Goal: Register for event/course

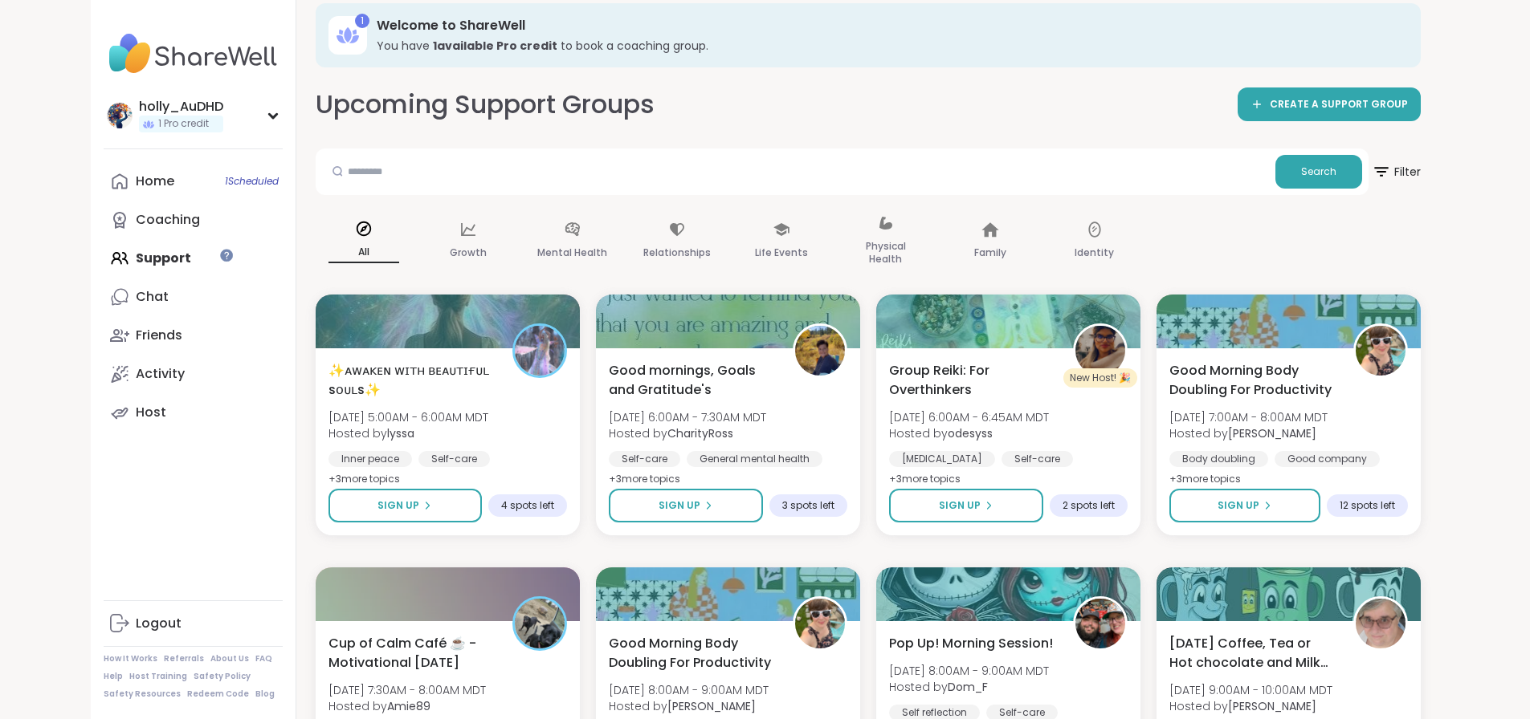
click at [1182, 35] on h3 "Welcome to ShareWell" at bounding box center [887, 26] width 1021 height 18
click at [380, 187] on input "text" at bounding box center [795, 171] width 947 height 32
click at [136, 190] on div "Home 1 Scheduled" at bounding box center [155, 182] width 39 height 18
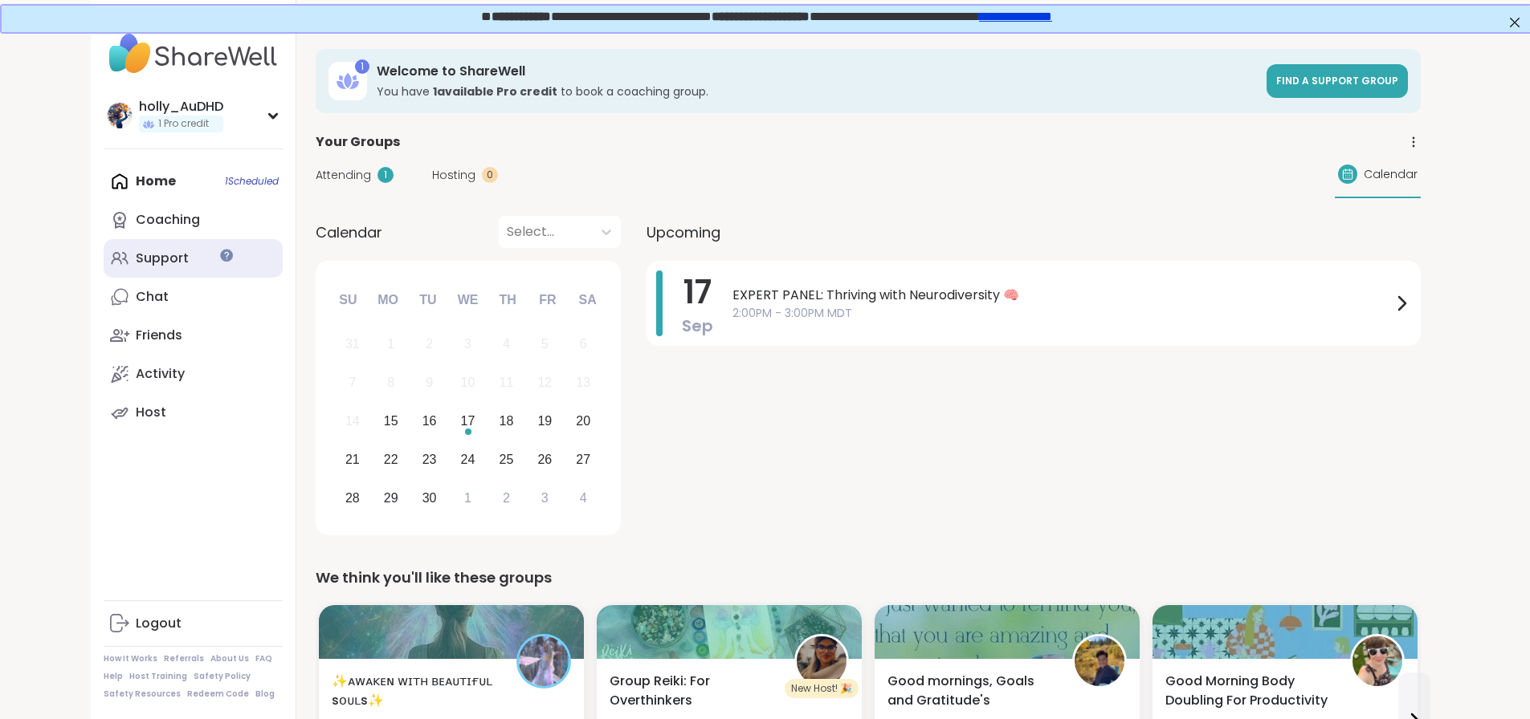
click at [136, 267] on div "Support" at bounding box center [162, 259] width 53 height 18
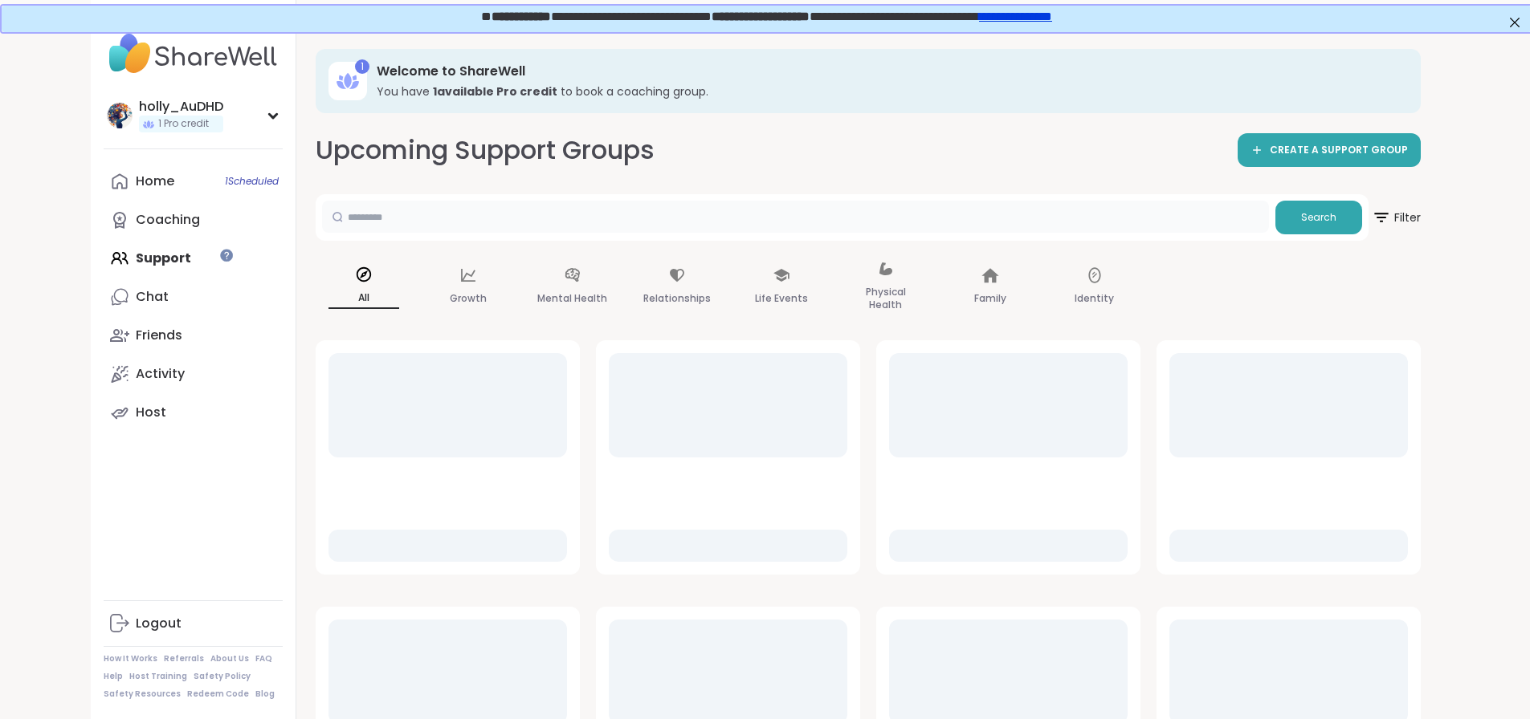
click at [397, 233] on input "text" at bounding box center [795, 217] width 947 height 32
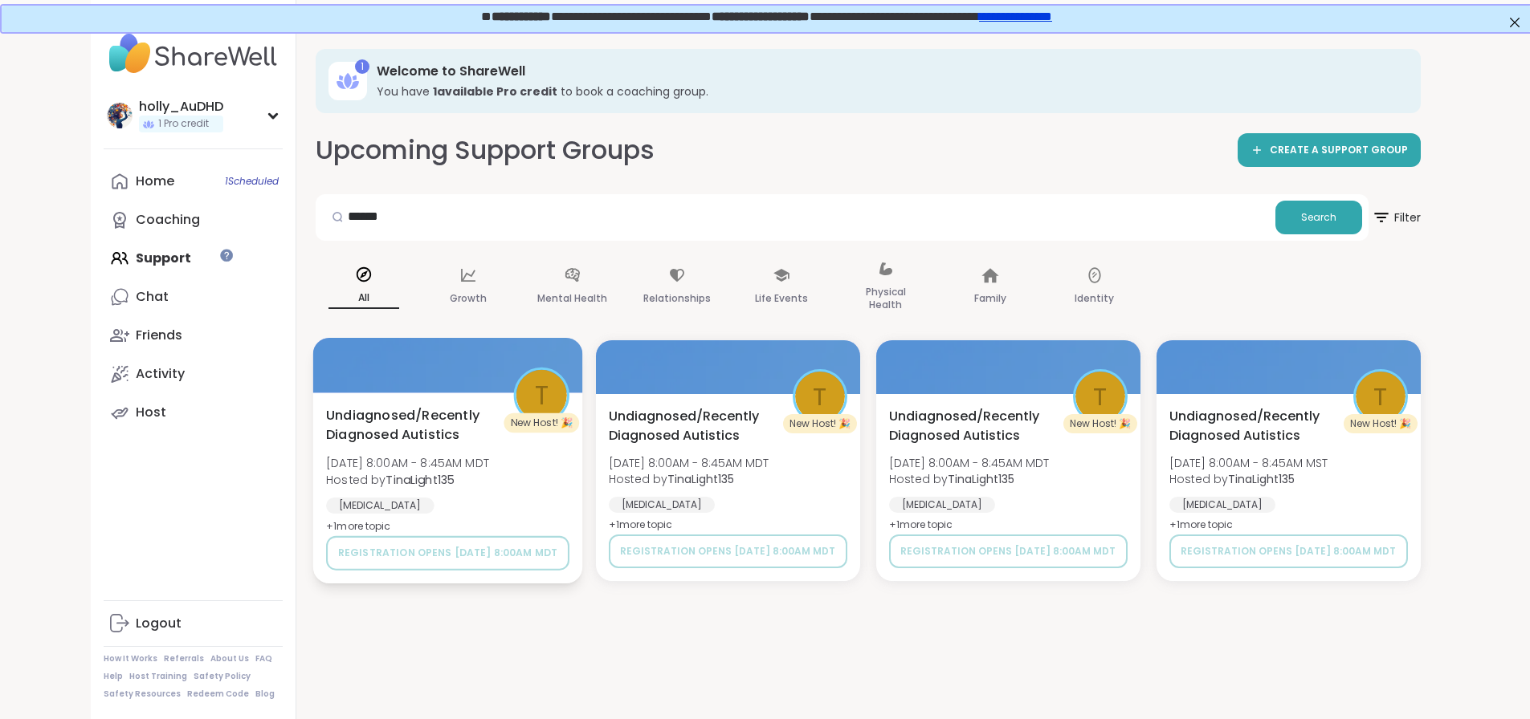
click at [386, 445] on span "Undiagnosed/Recently Diagnosed Autistics" at bounding box center [410, 424] width 169 height 39
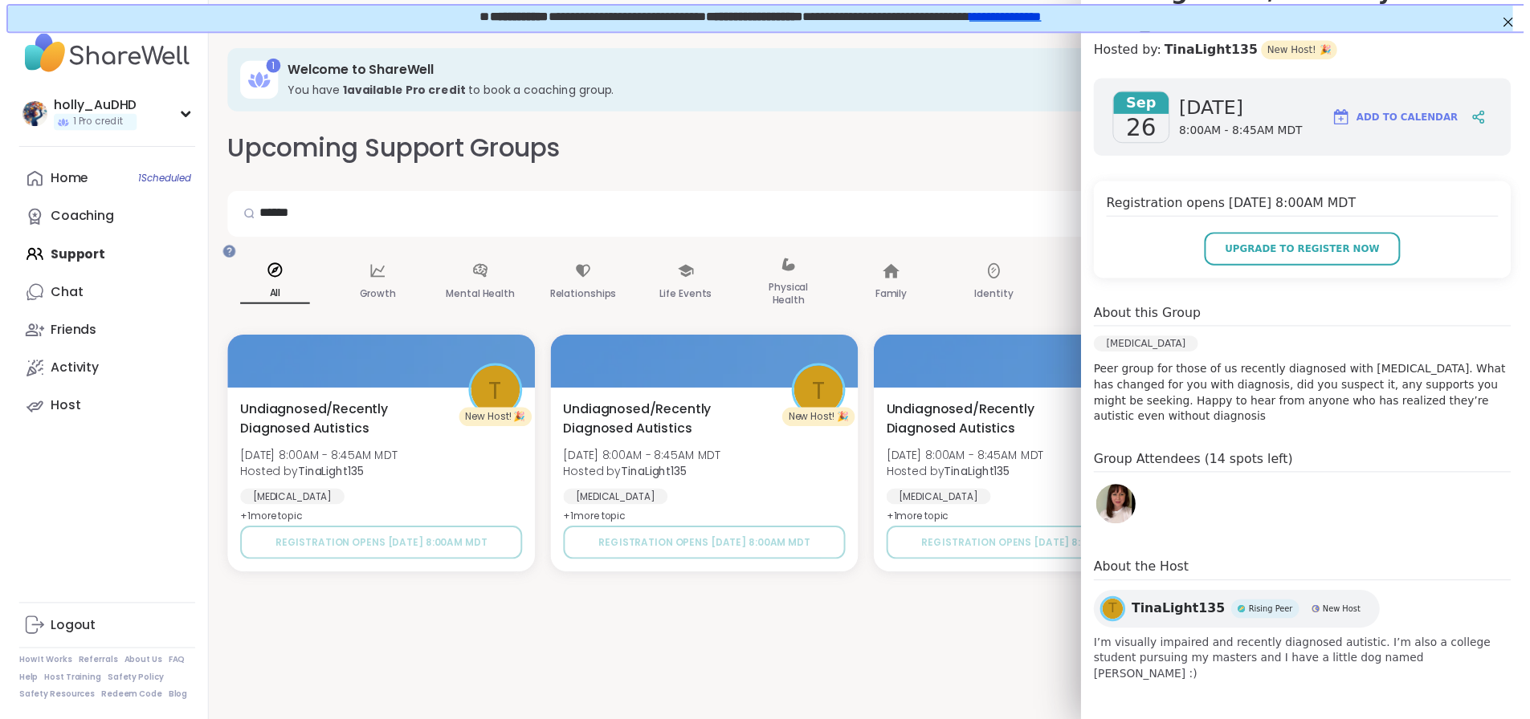
scroll to position [374, 0]
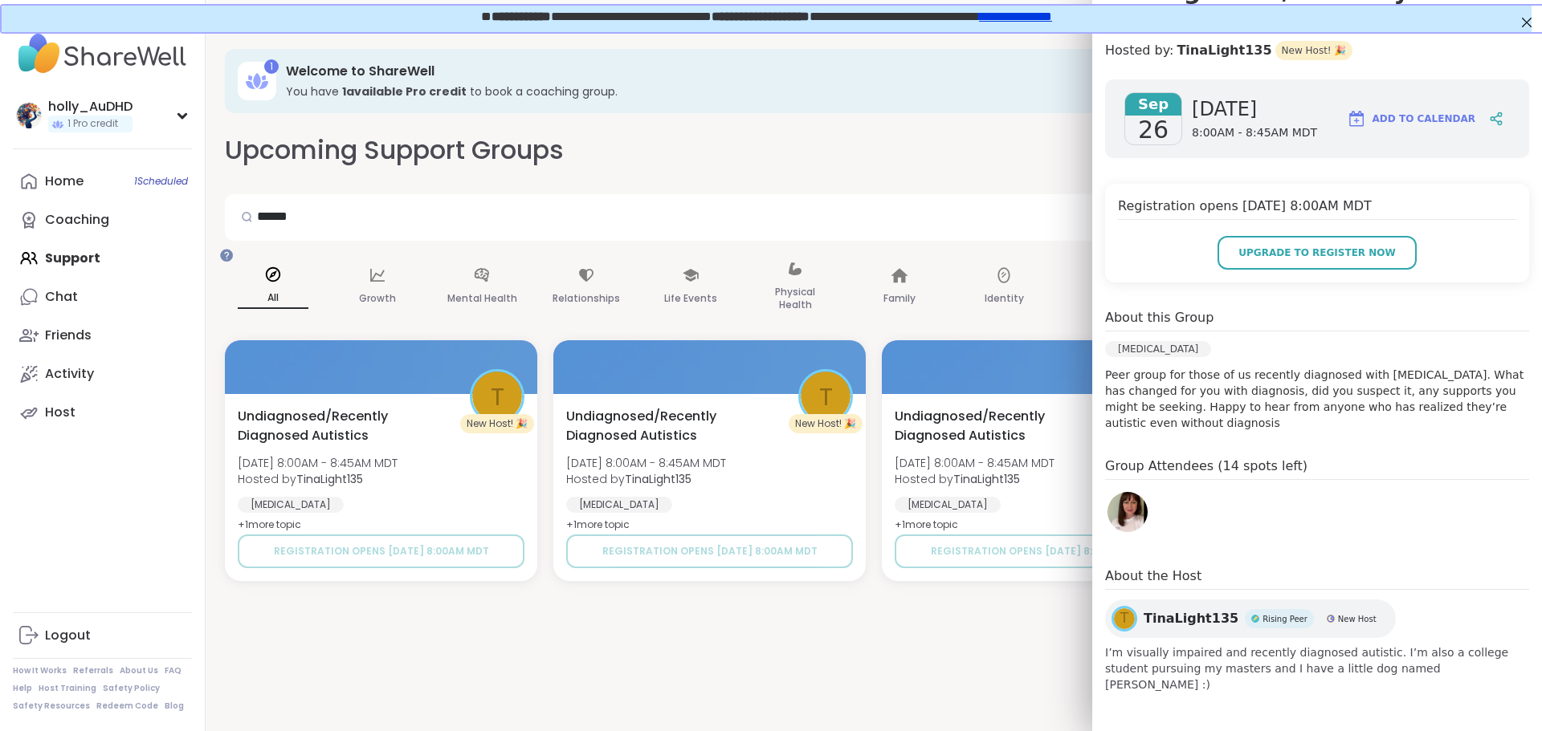
click at [808, 169] on div "Upcoming Support Groups CREATE A SUPPORT GROUP" at bounding box center [874, 150] width 1298 height 36
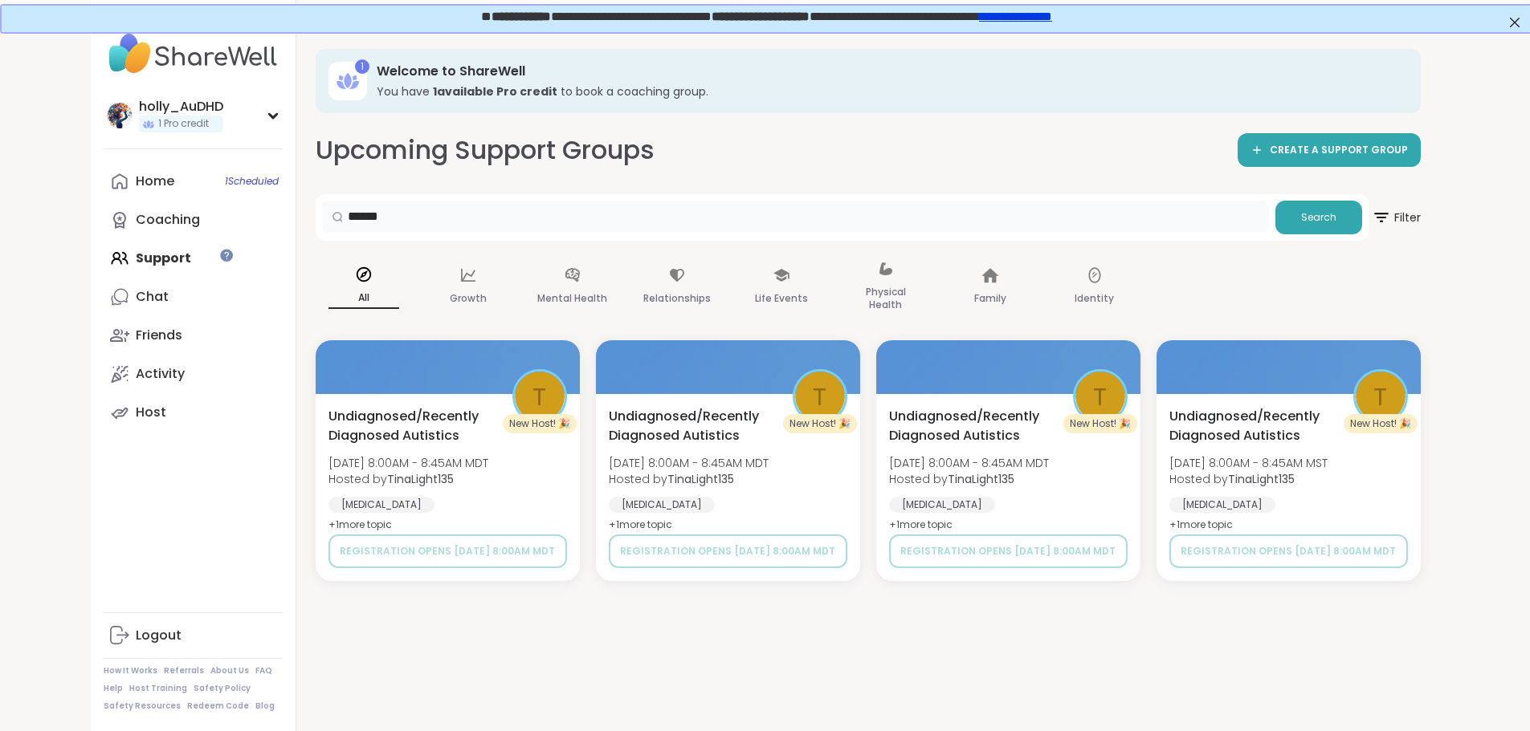
drag, startPoint x: 404, startPoint y: 247, endPoint x: 319, endPoint y: 246, distance: 85.1
click at [322, 233] on div "******" at bounding box center [795, 217] width 947 height 32
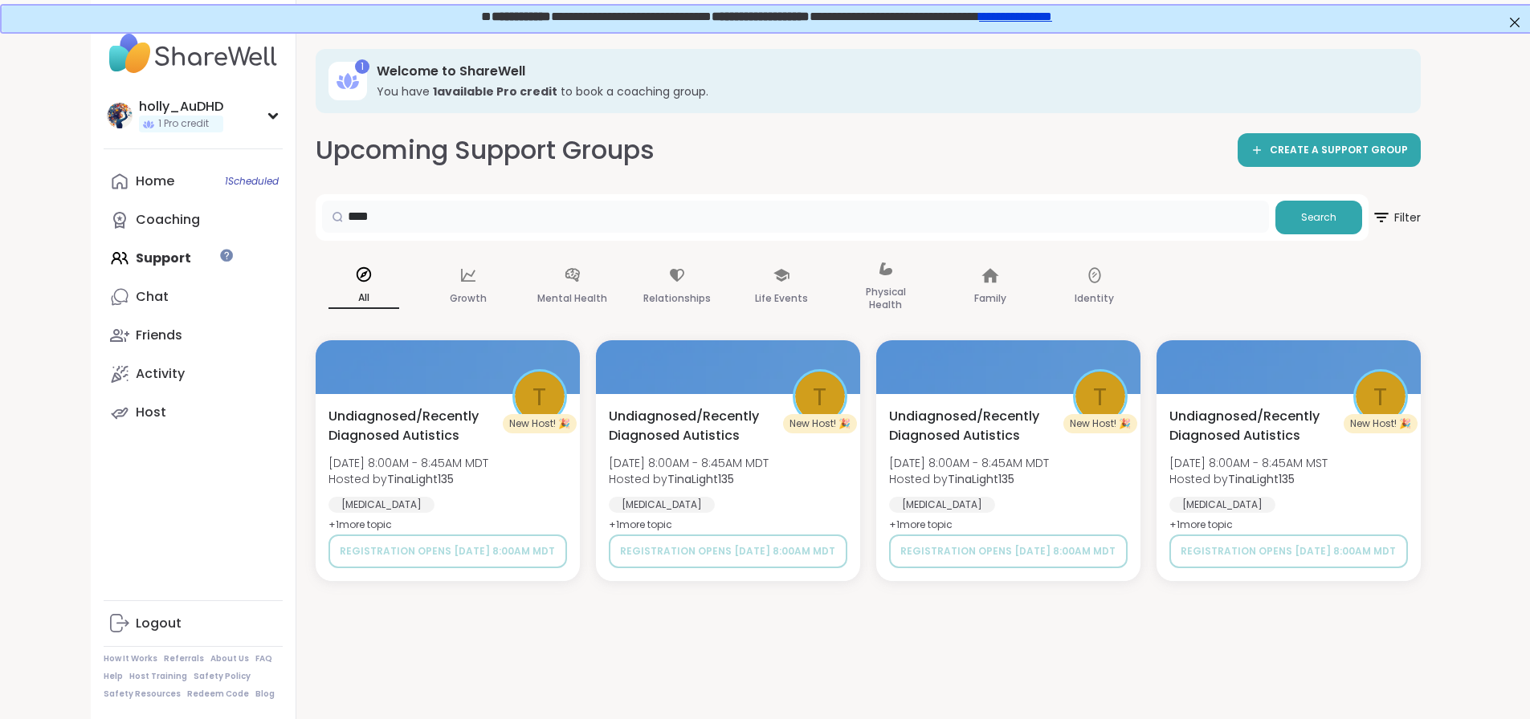
type input "****"
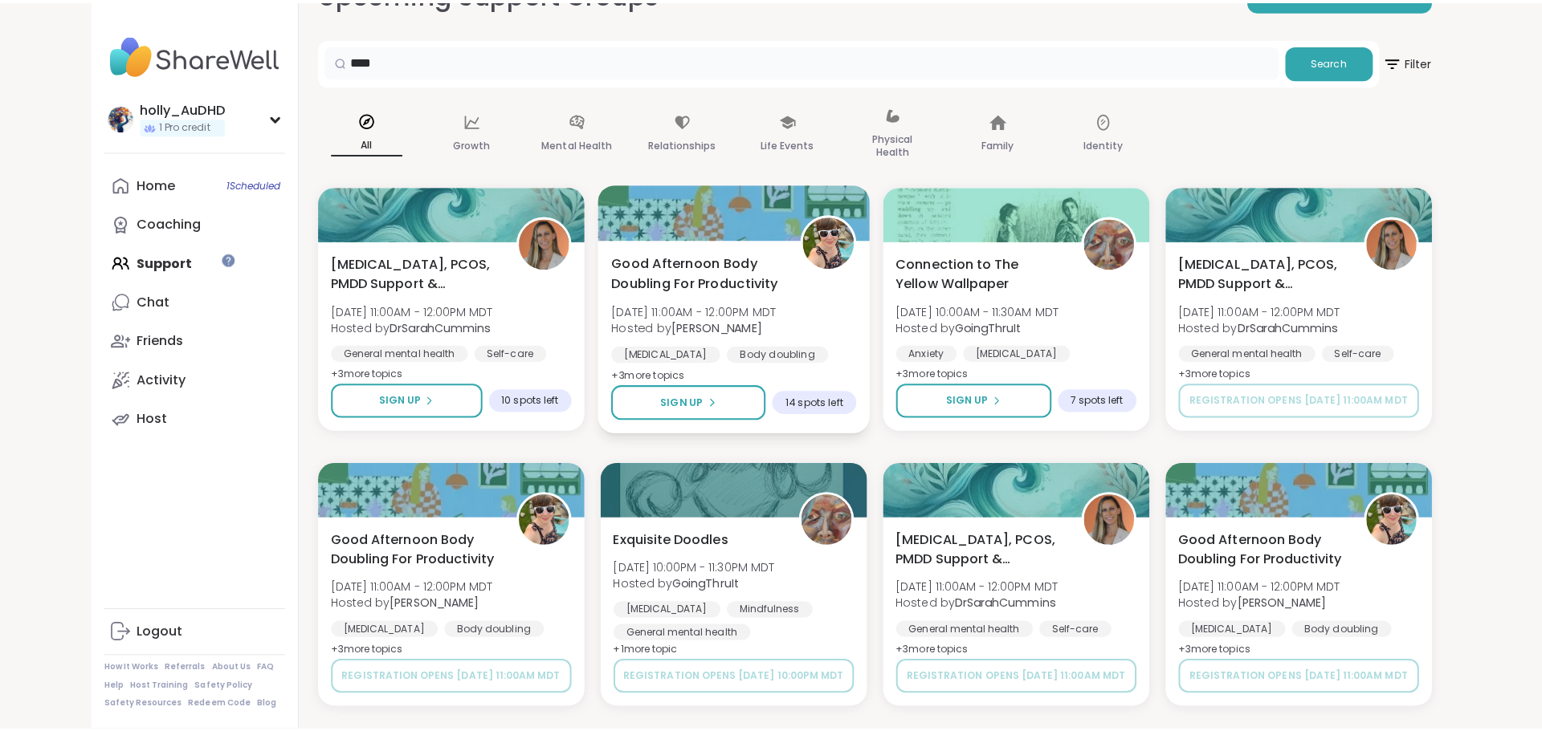
scroll to position [0, 0]
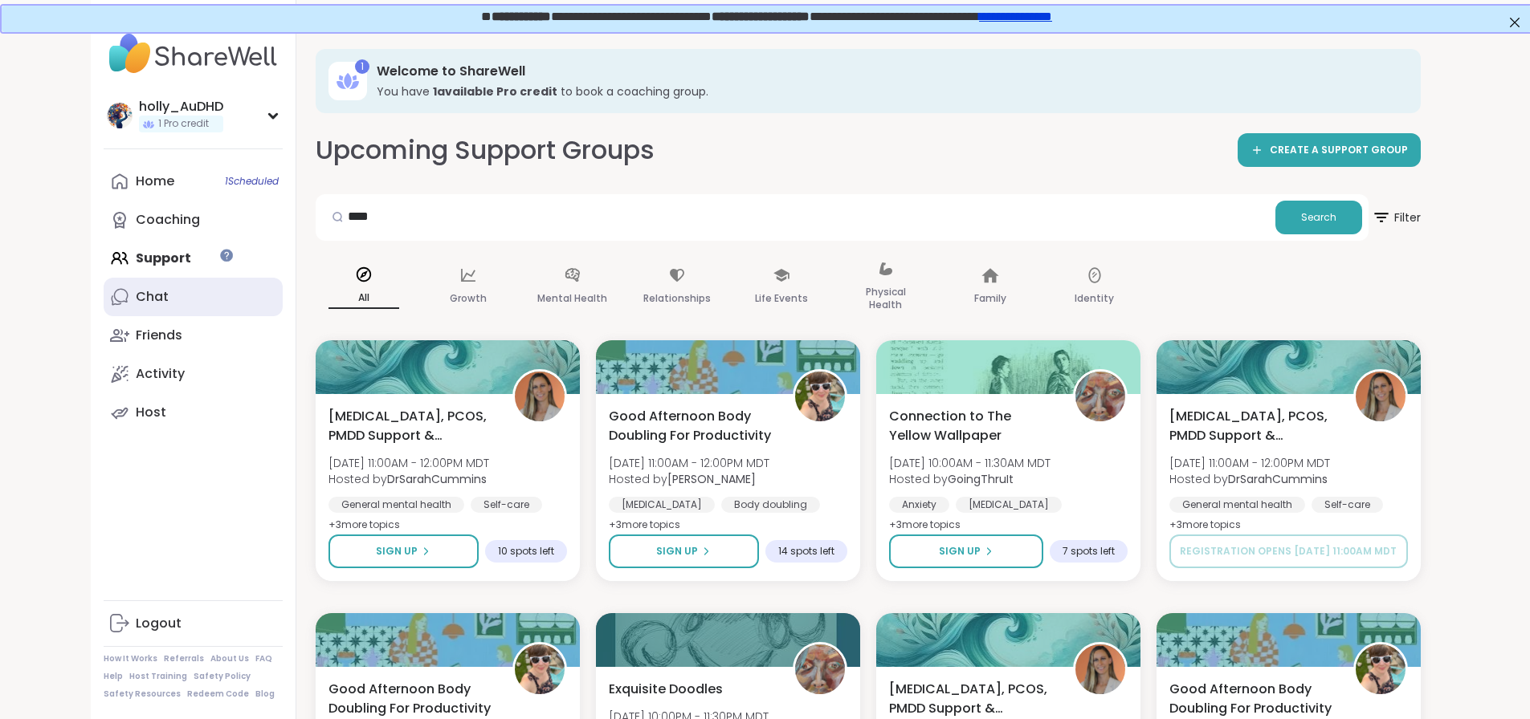
click at [136, 306] on div "Chat" at bounding box center [152, 297] width 33 height 18
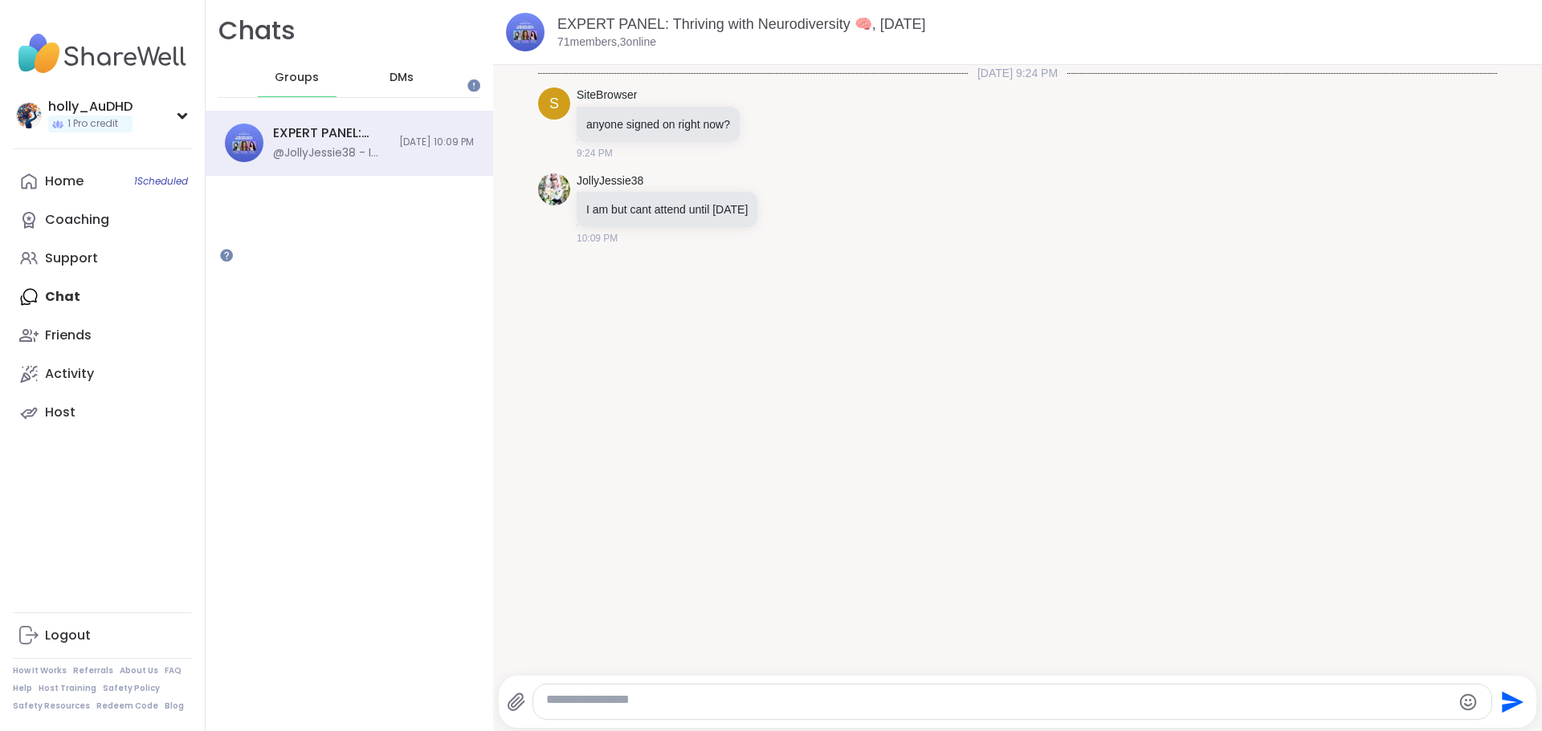
click at [413, 86] on span "DMs" at bounding box center [401, 78] width 24 height 16
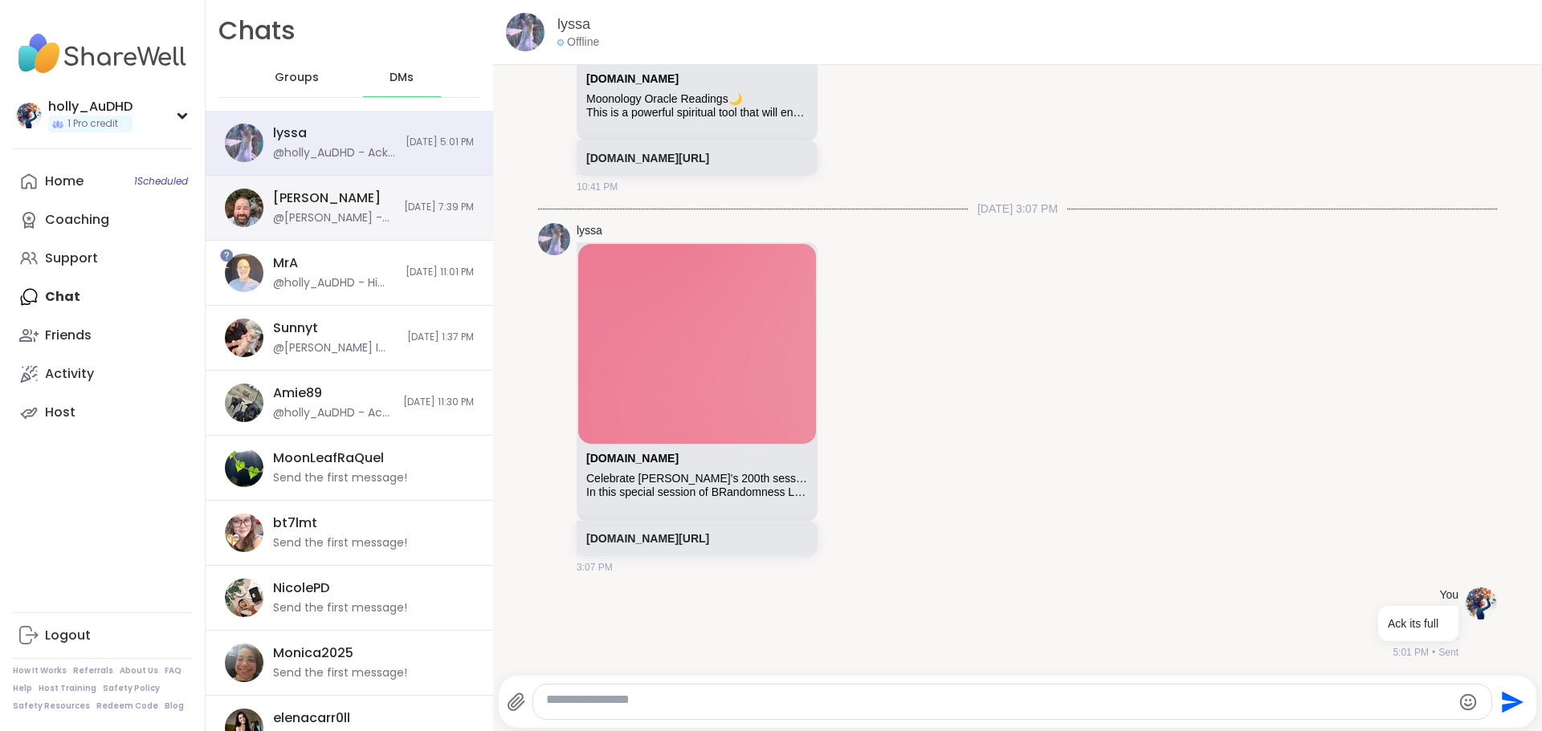
click at [405, 214] on span "9/7/2025, 7:39 PM" at bounding box center [439, 208] width 70 height 14
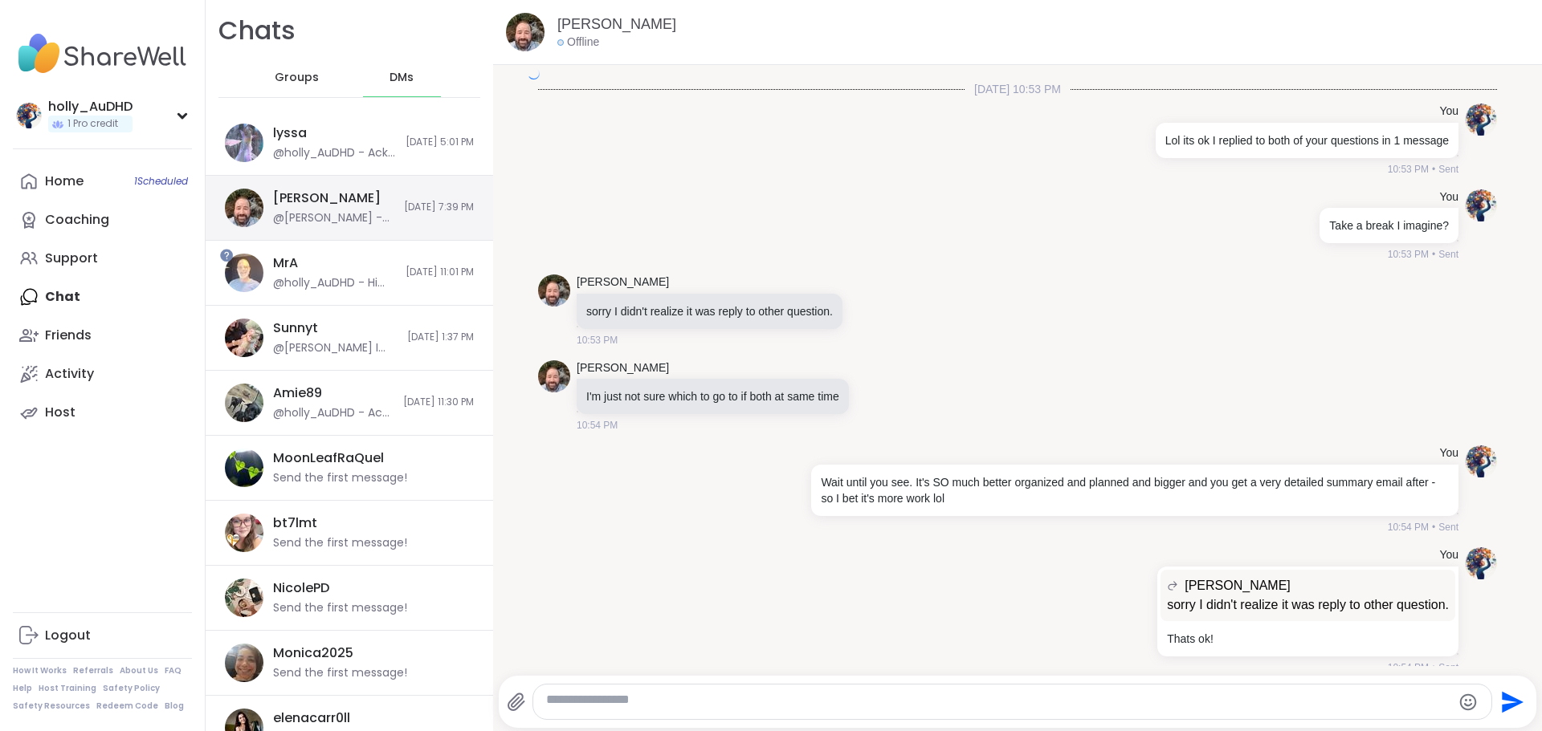
scroll to position [9423, 0]
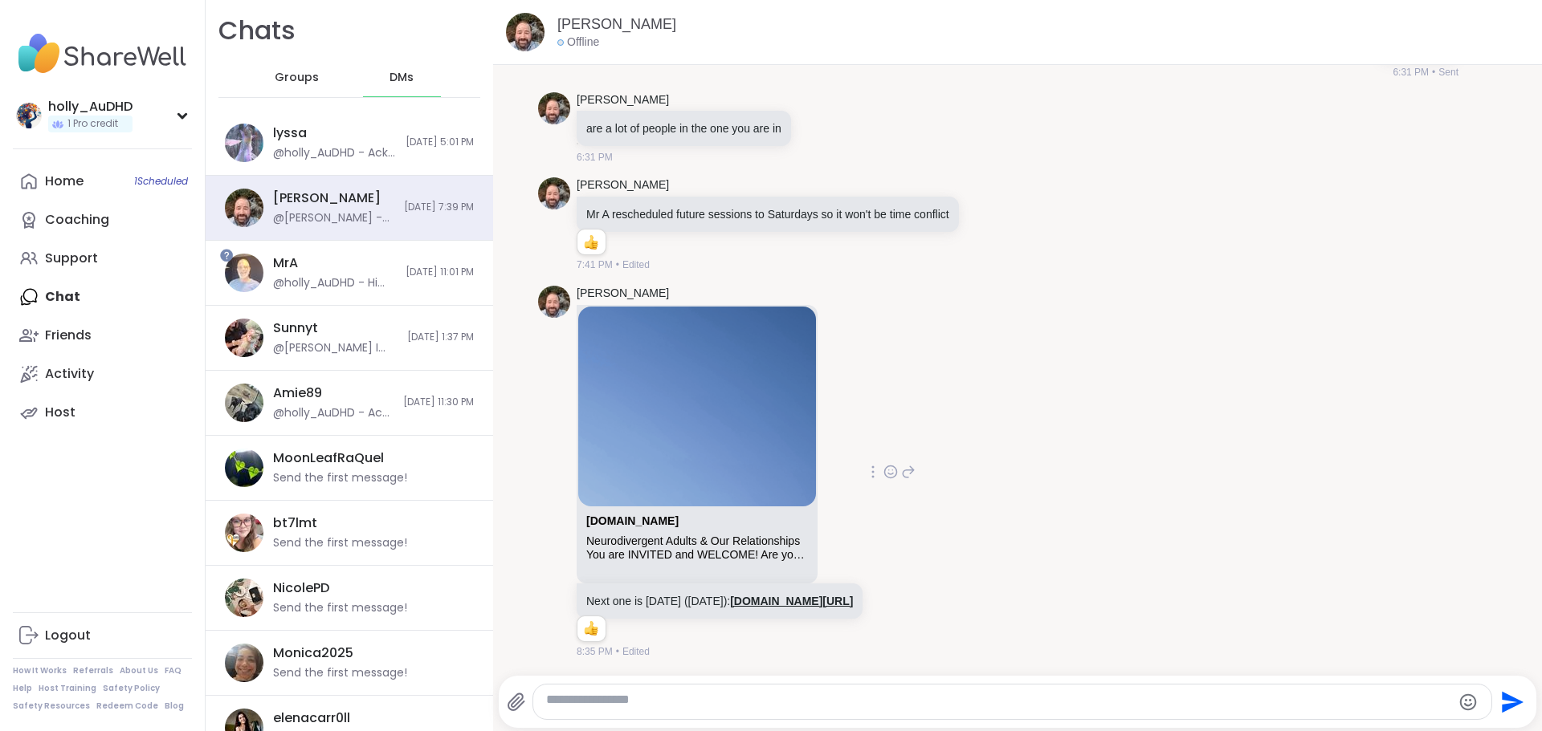
click at [853, 595] on link "sharewellnow.com/session/f6dab98c-db81-4bf2-a0d4-49deee7c137e" at bounding box center [791, 601] width 123 height 13
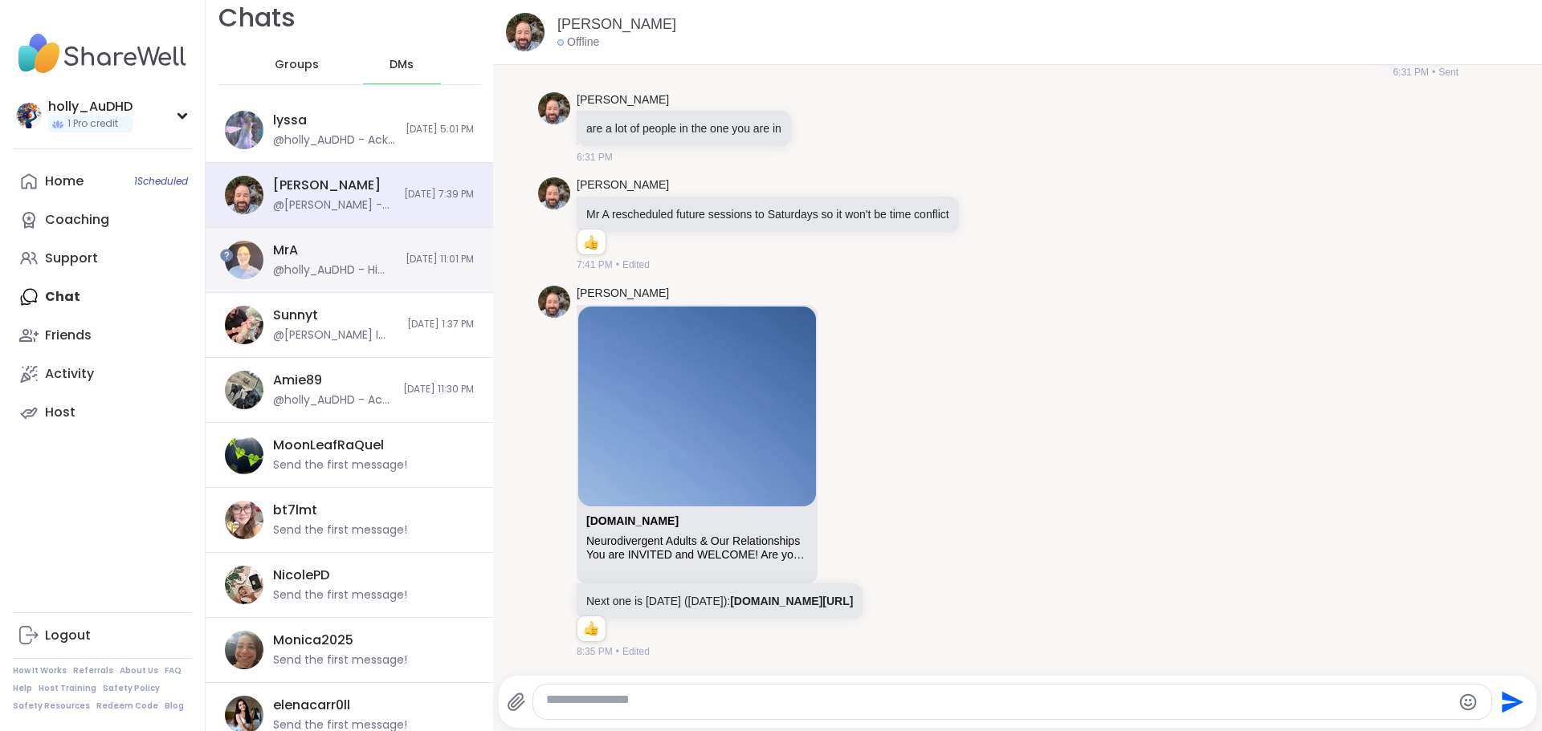
click at [417, 293] on div "MrA @holly_AuDHD - Hi Mr. A! I was wondering if it would be possible to hold yo…" at bounding box center [349, 260] width 287 height 65
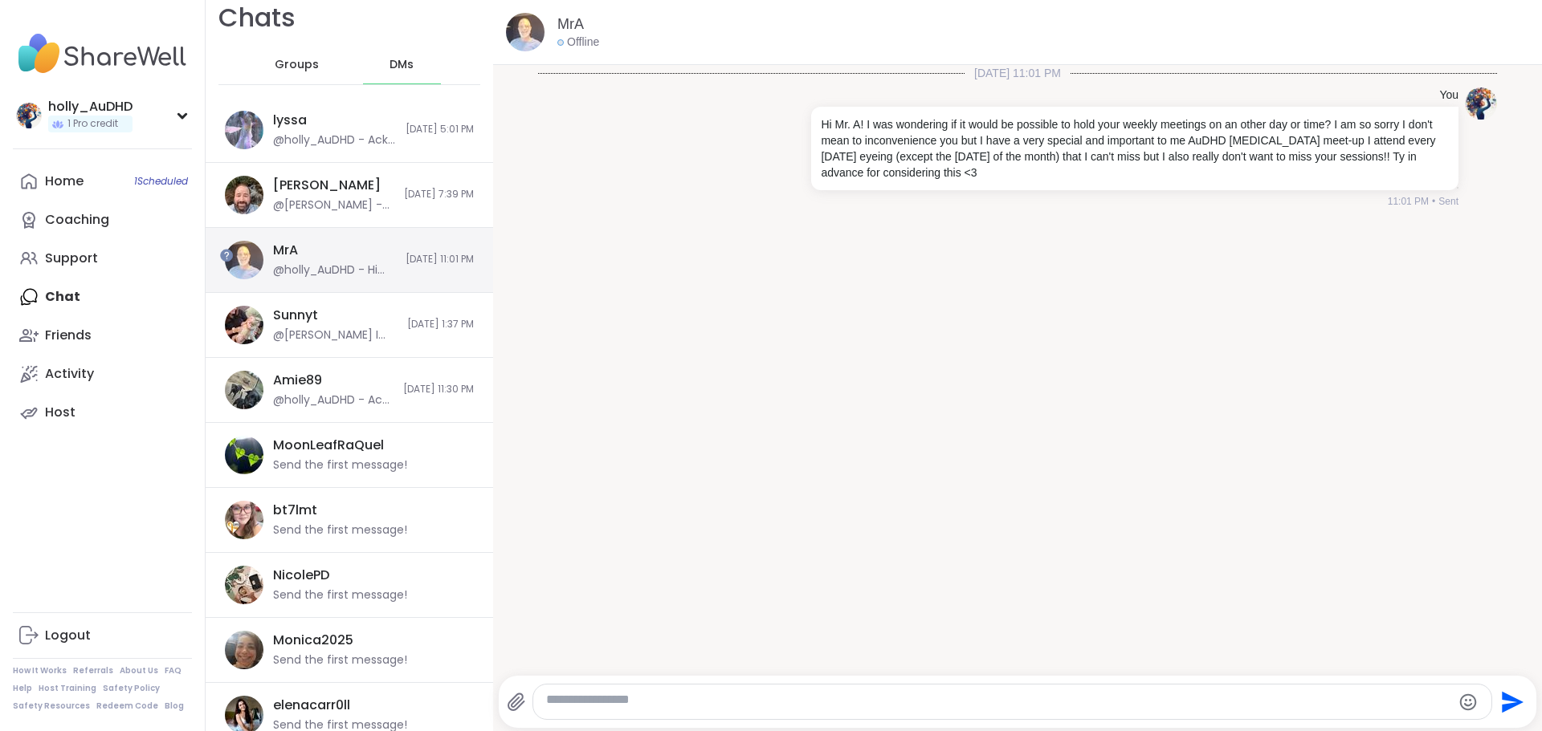
scroll to position [14, 0]
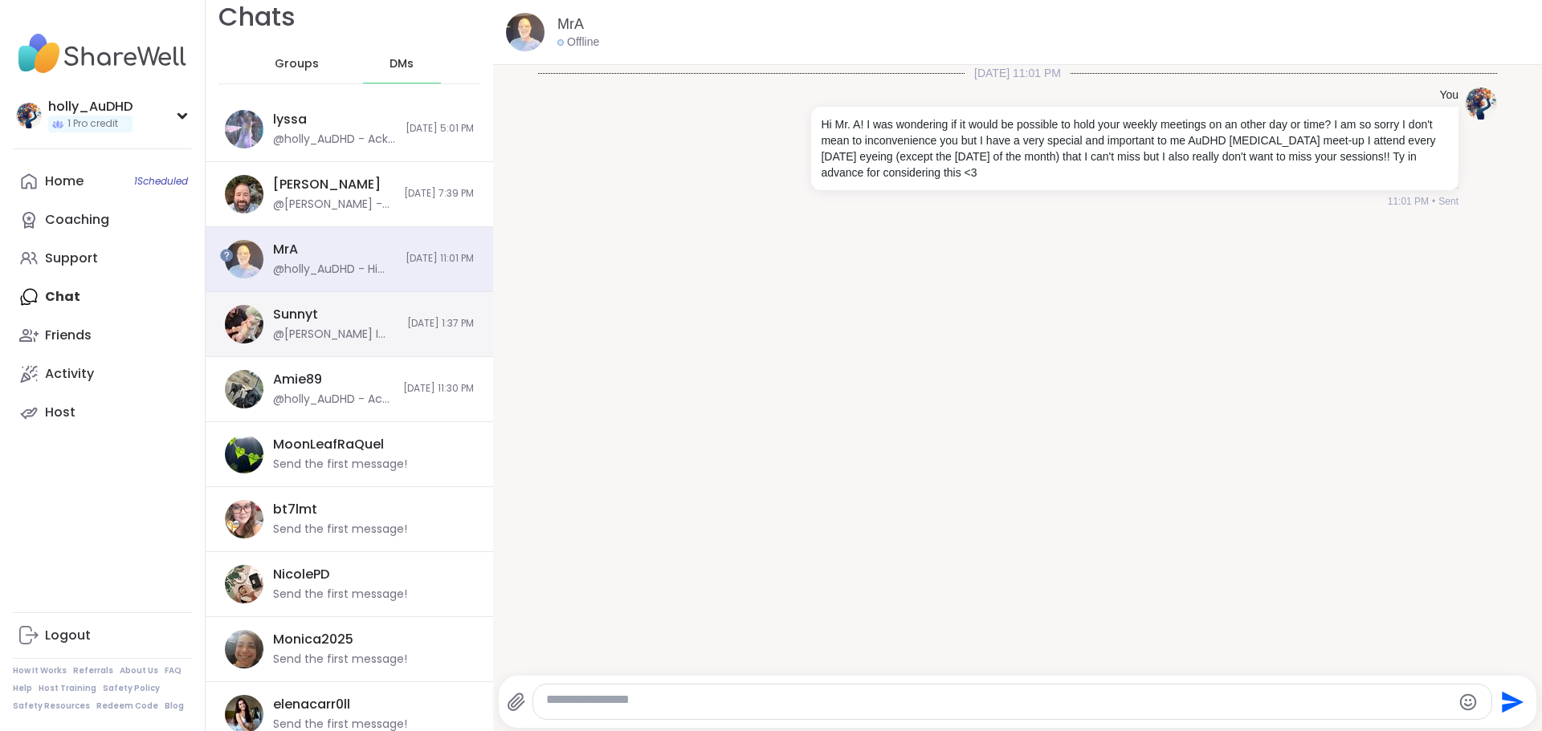
click at [454, 331] on span "9/1/2025, 1:37 PM" at bounding box center [440, 324] width 67 height 14
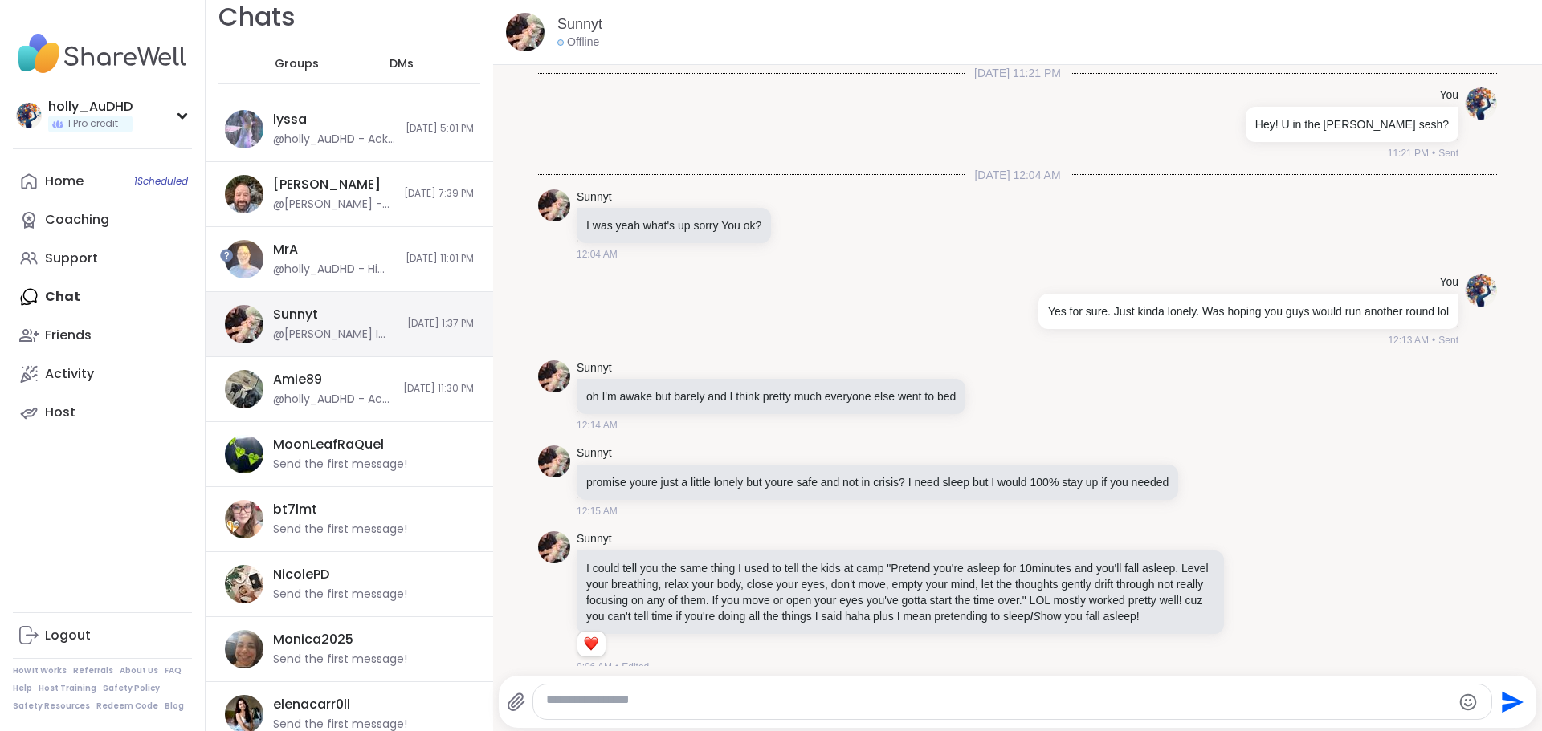
scroll to position [1372, 0]
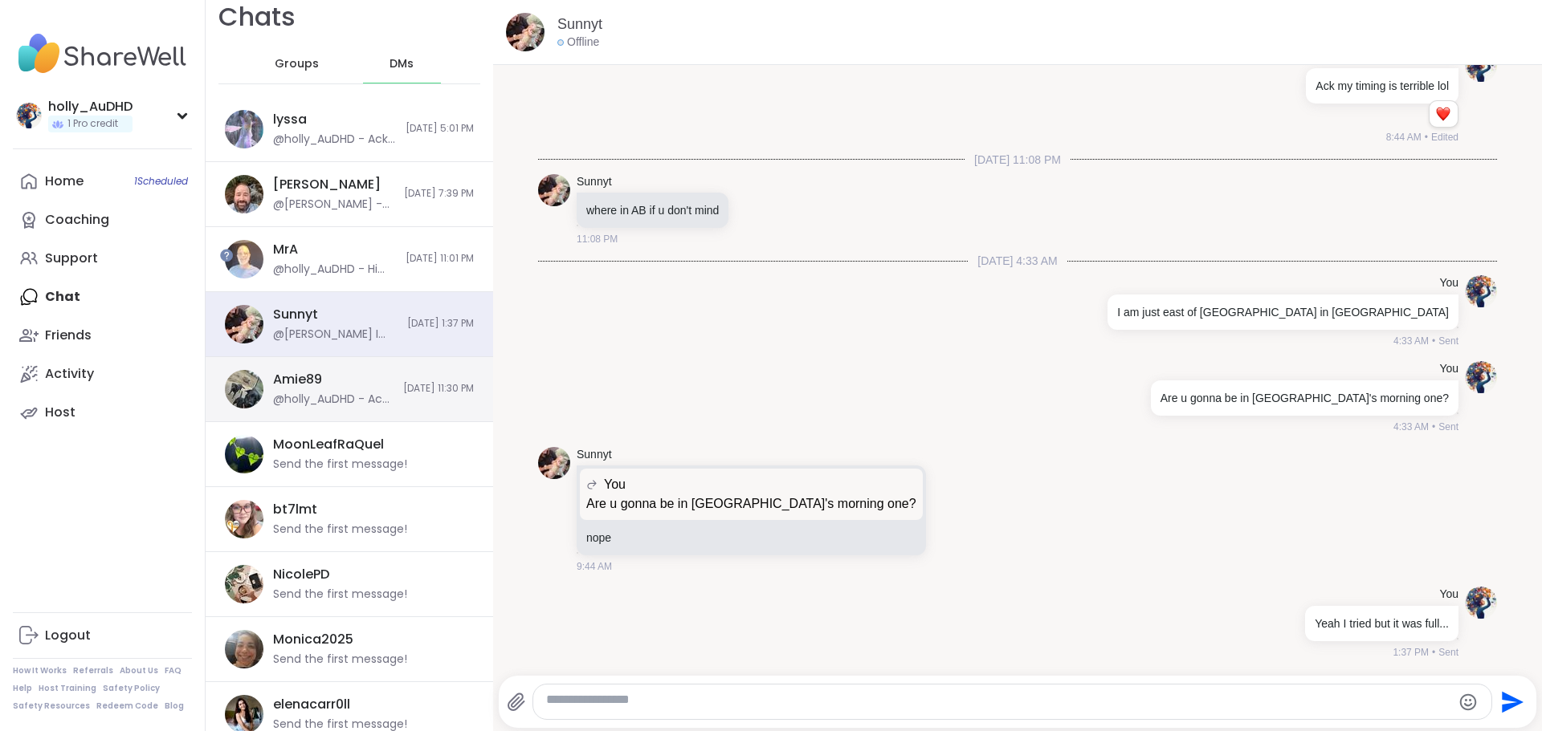
click at [399, 422] on div "Amie89 @holly_AuDHD - Ack my timing is terrible lol 8/21/2025, 11:30 PM" at bounding box center [349, 389] width 287 height 65
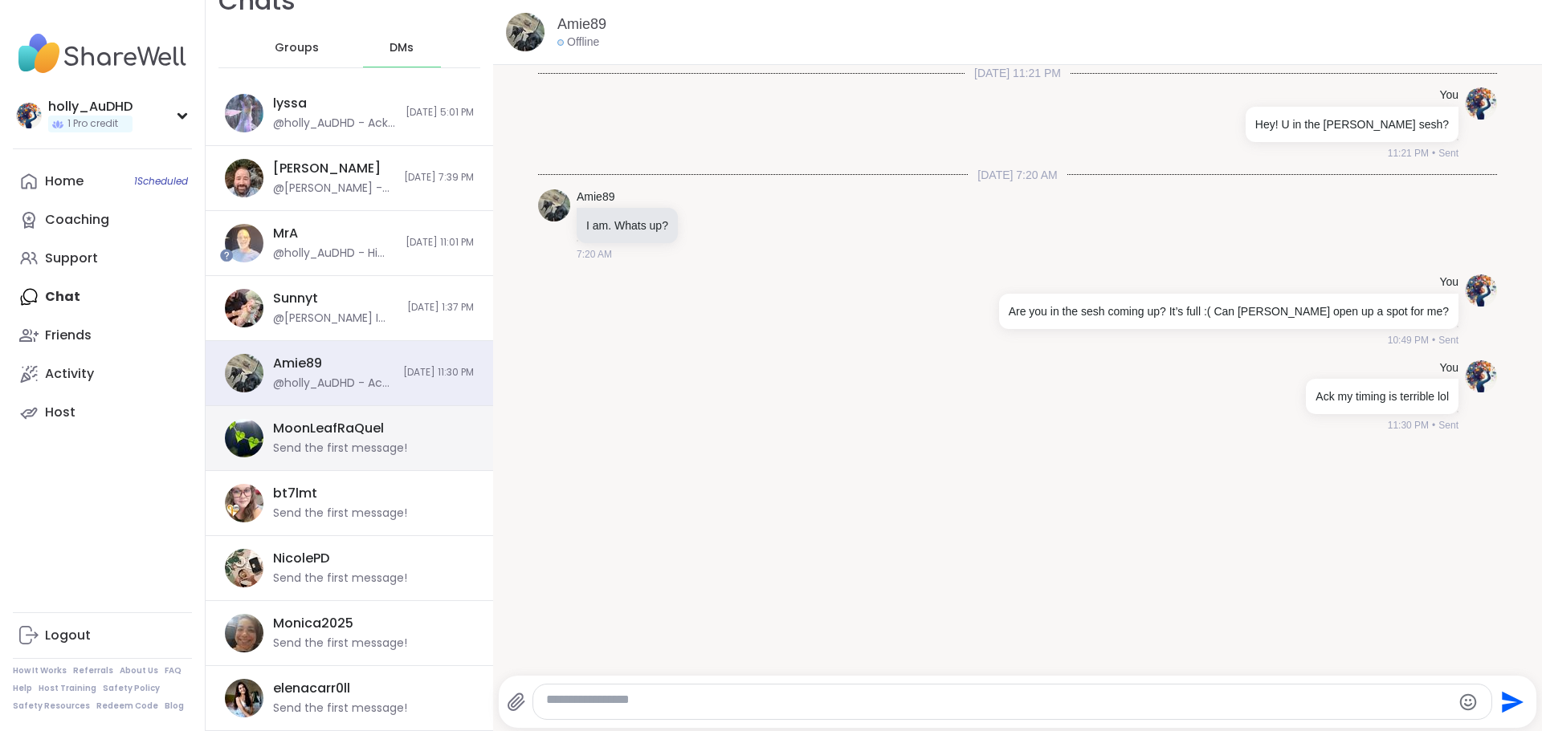
scroll to position [0, 0]
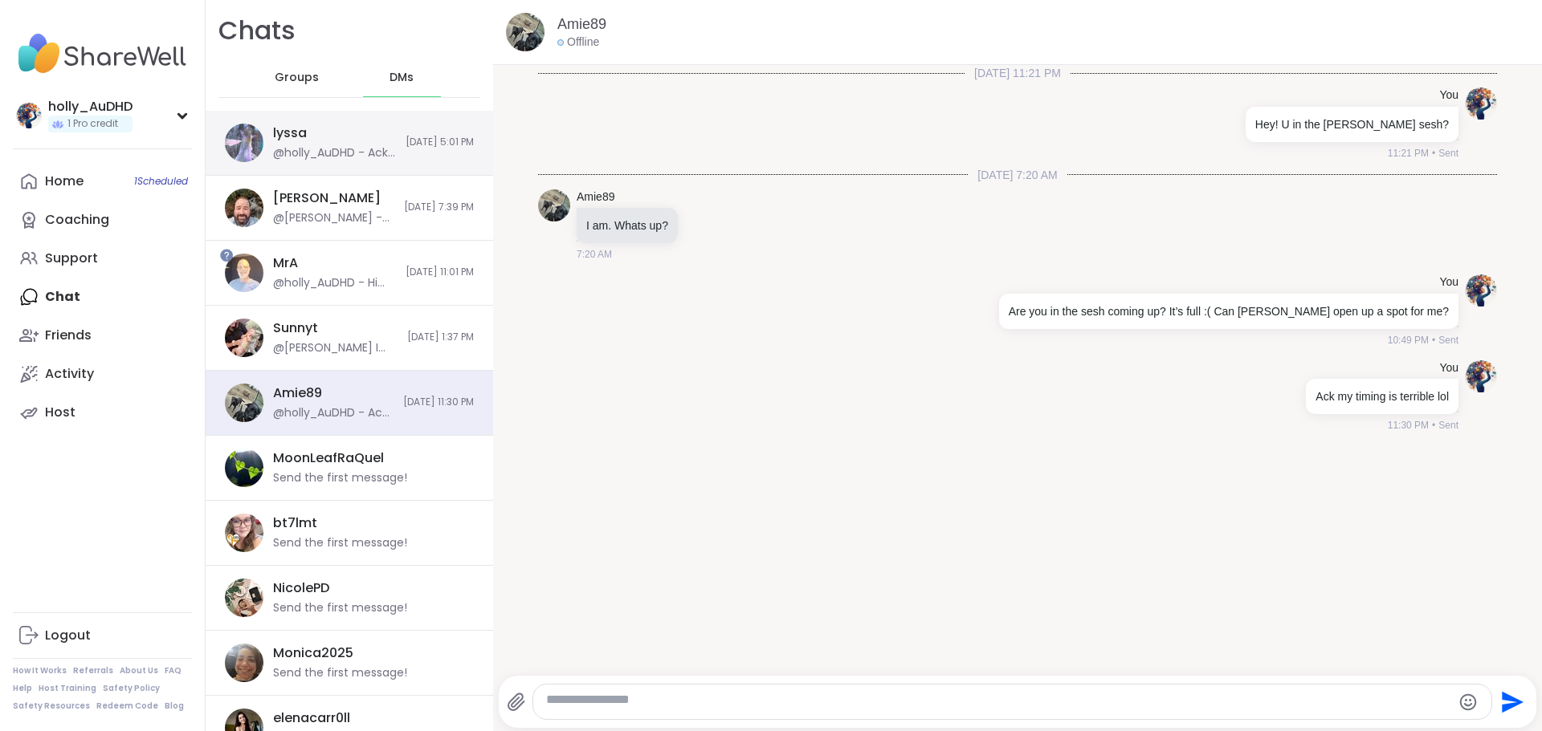
click at [398, 176] on div "lyssa @holly_AuDHD - Ack its full 9/8/2025, 5:01 PM" at bounding box center [349, 143] width 287 height 65
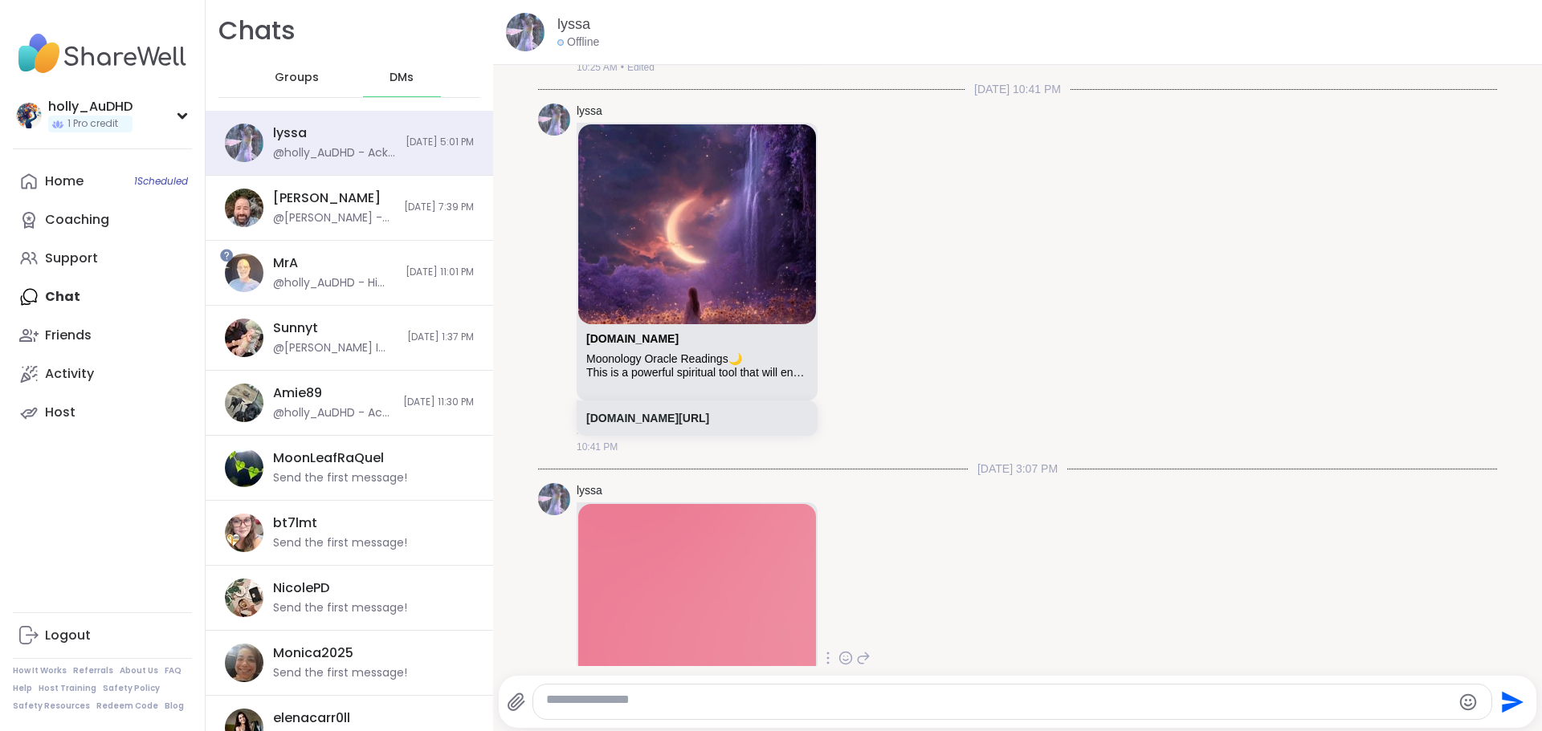
scroll to position [2319, 0]
click at [709, 47] on link "sharewellnow.com/session/047027ae-b73b-446e-8e08-de7f6c1cac6f" at bounding box center [647, 40] width 123 height 13
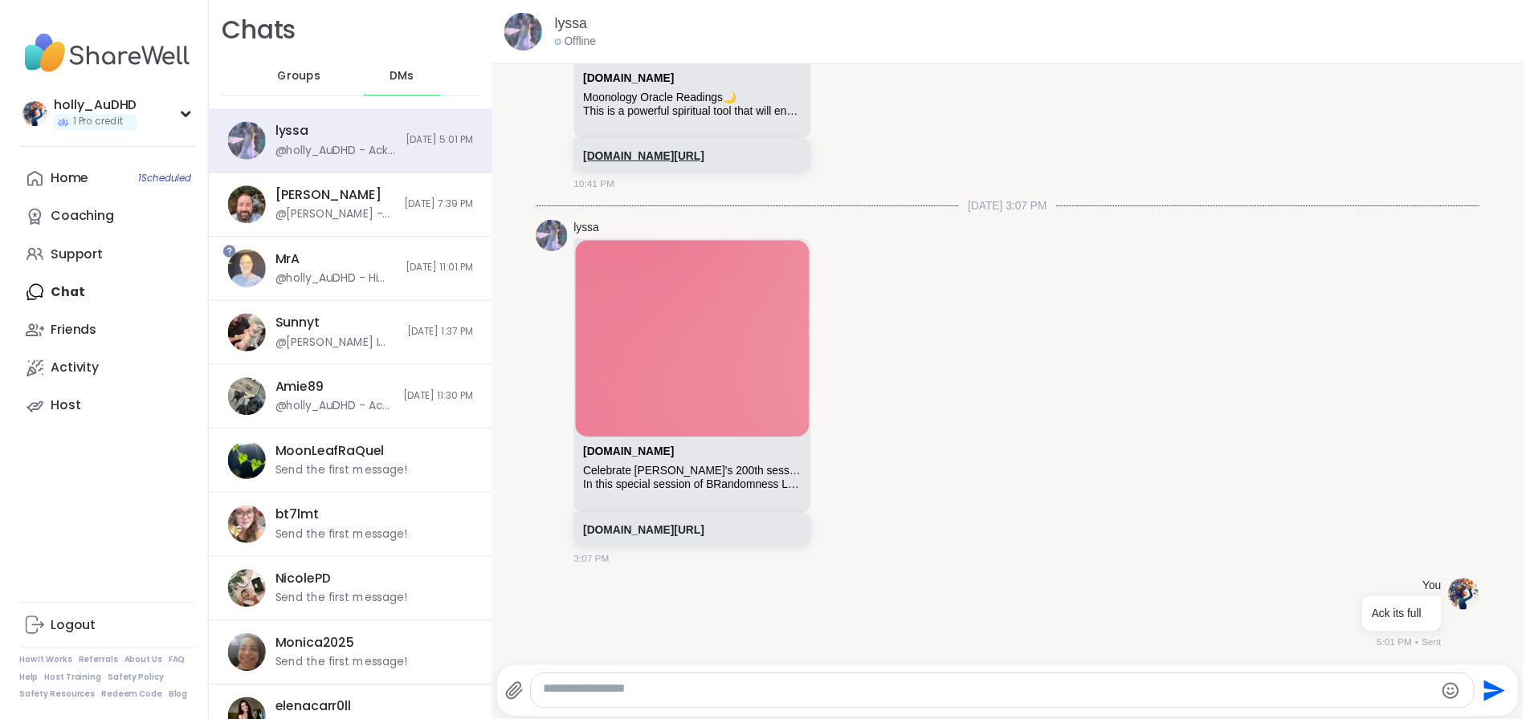
scroll to position [3121, 0]
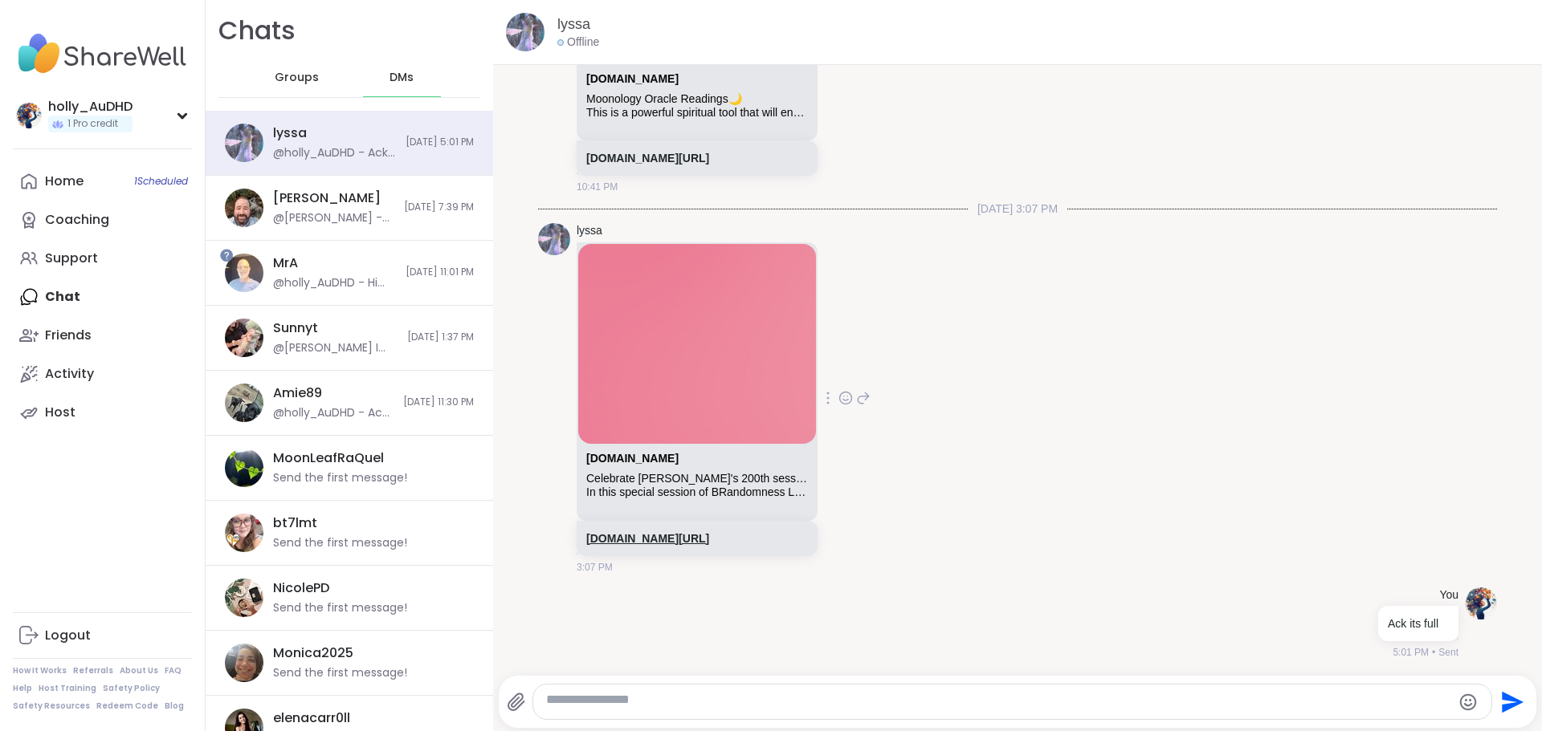
click at [709, 532] on link "sharewellnow.com/session/d7f1ba12-e870-4da3-9148-26b05f6a3557" at bounding box center [647, 538] width 123 height 13
click at [84, 190] on div "Home 1 Scheduled" at bounding box center [64, 182] width 39 height 18
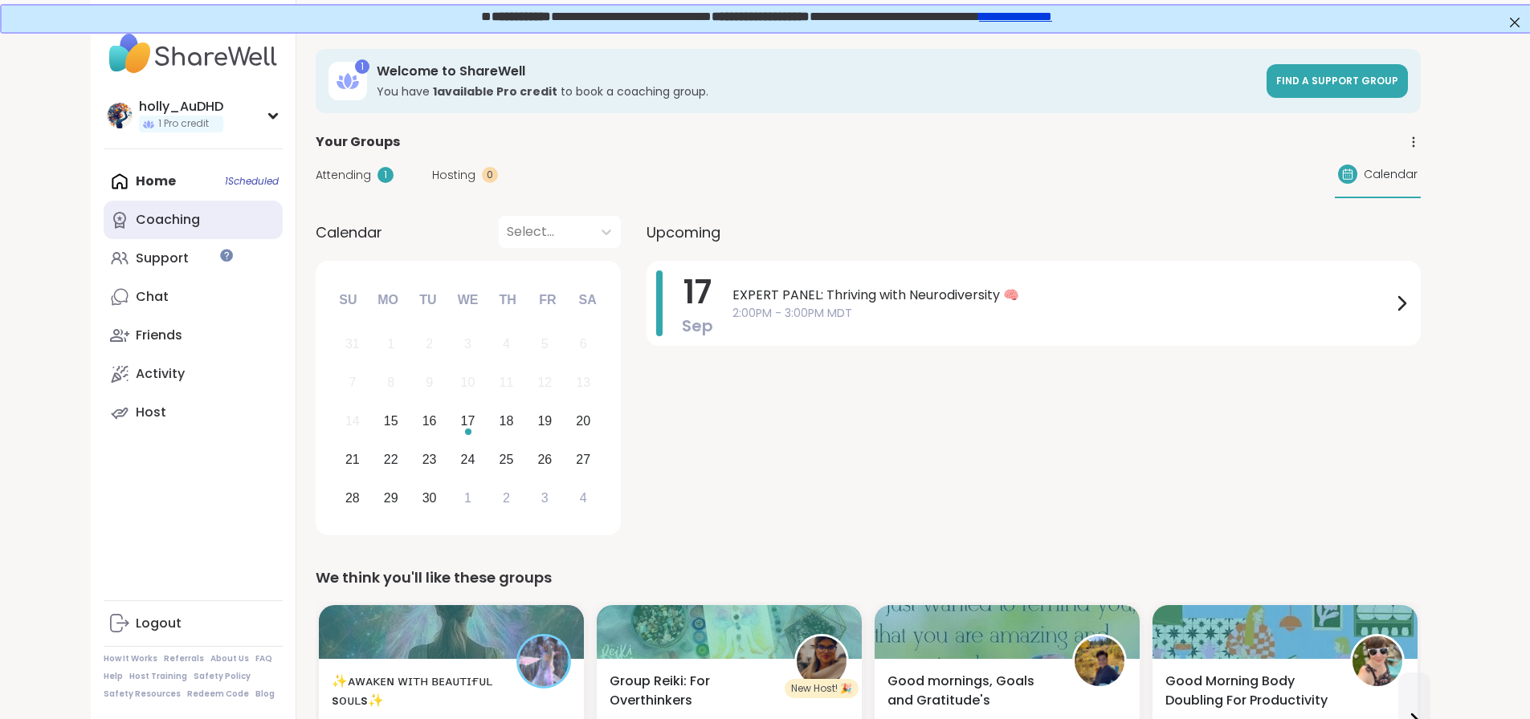
click at [136, 229] on div "Coaching" at bounding box center [168, 220] width 64 height 18
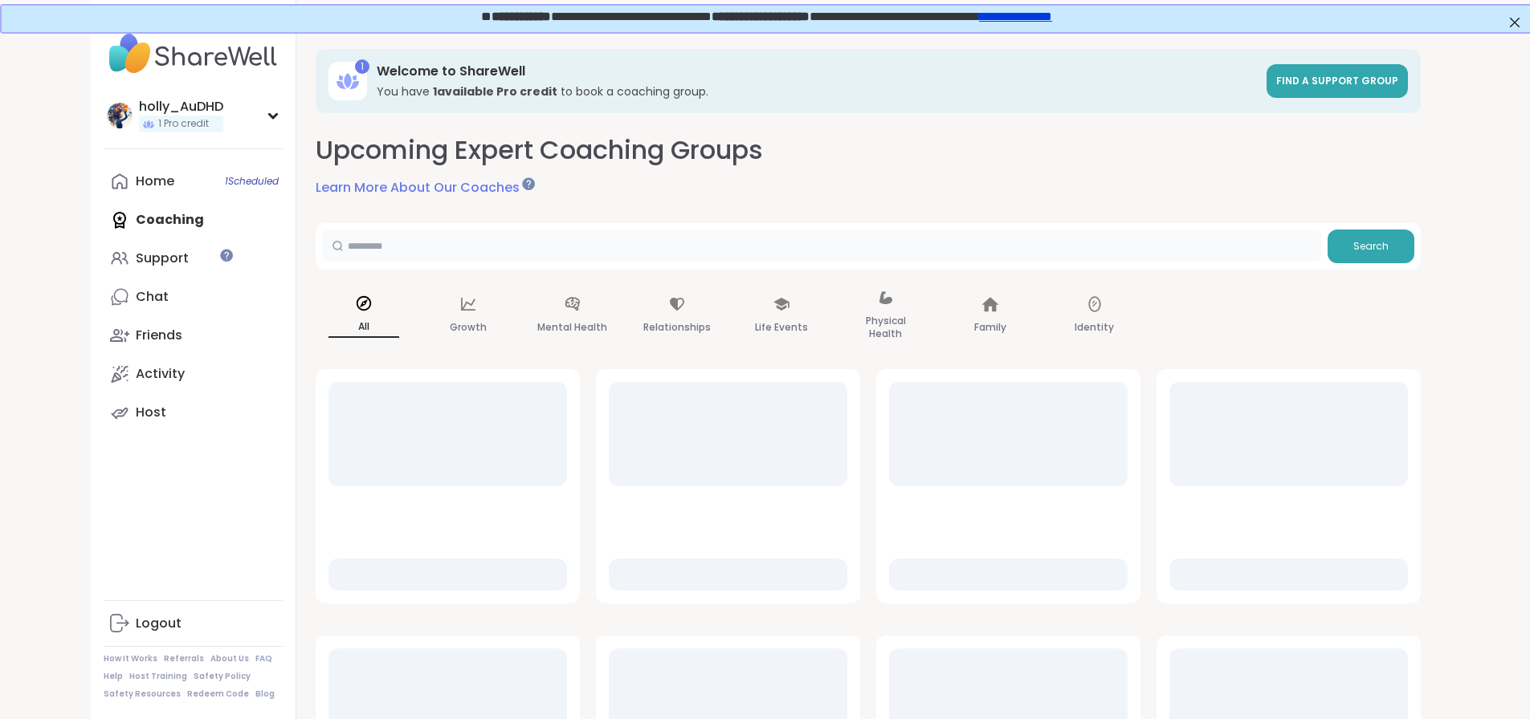
click at [418, 262] on input "text" at bounding box center [821, 246] width 999 height 32
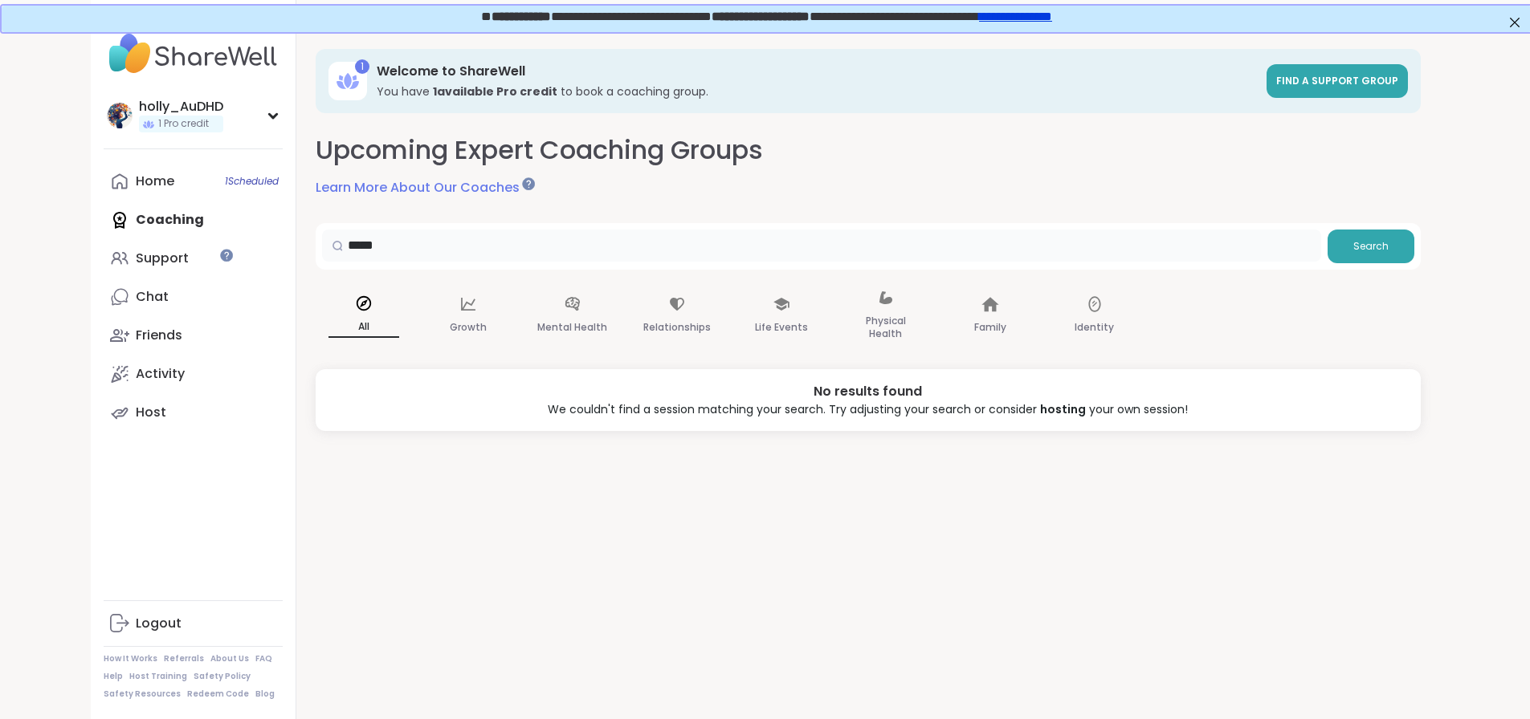
drag, startPoint x: 418, startPoint y: 280, endPoint x: 340, endPoint y: 288, distance: 78.3
click at [340, 262] on input "*****" at bounding box center [821, 246] width 999 height 32
type input "******"
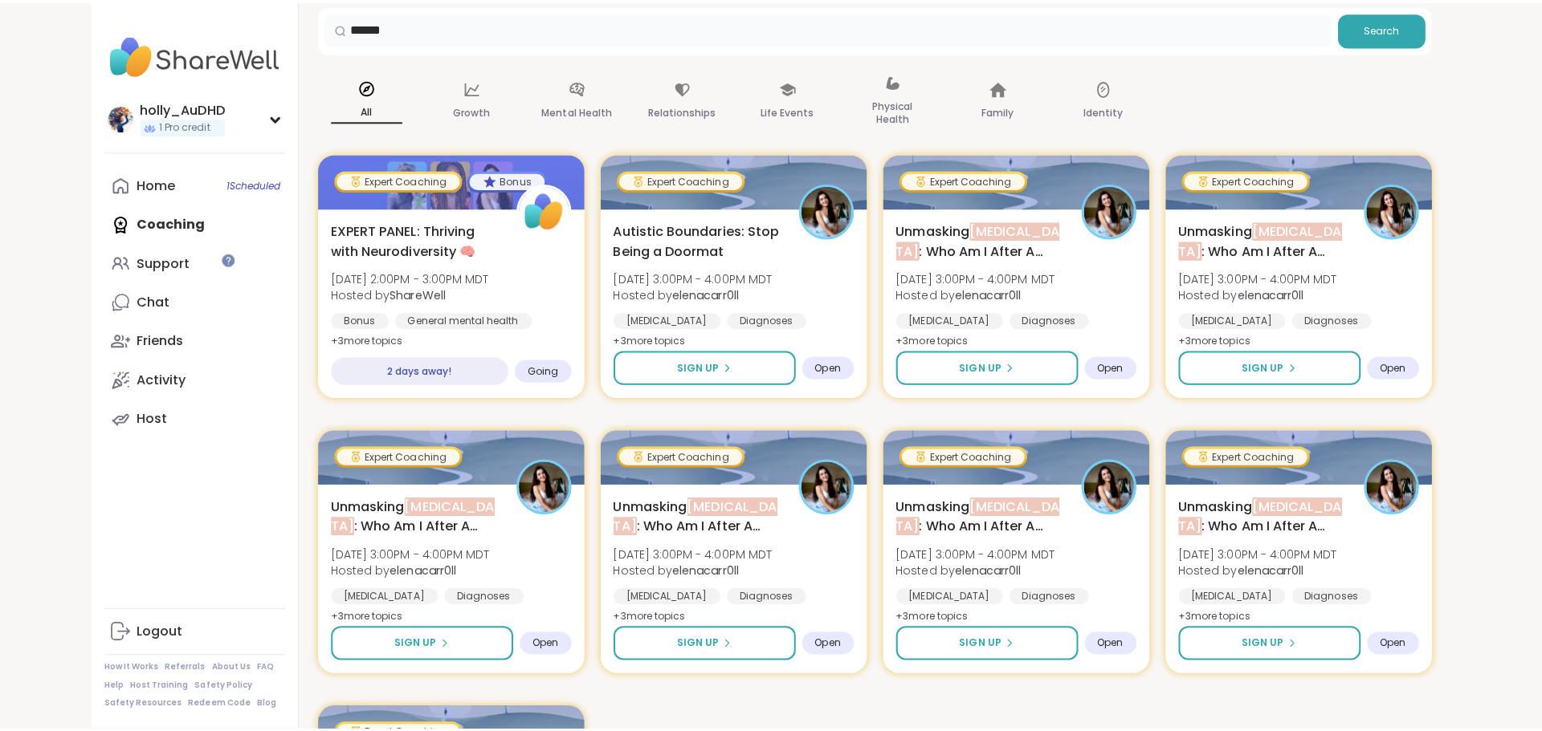
scroll to position [218, 0]
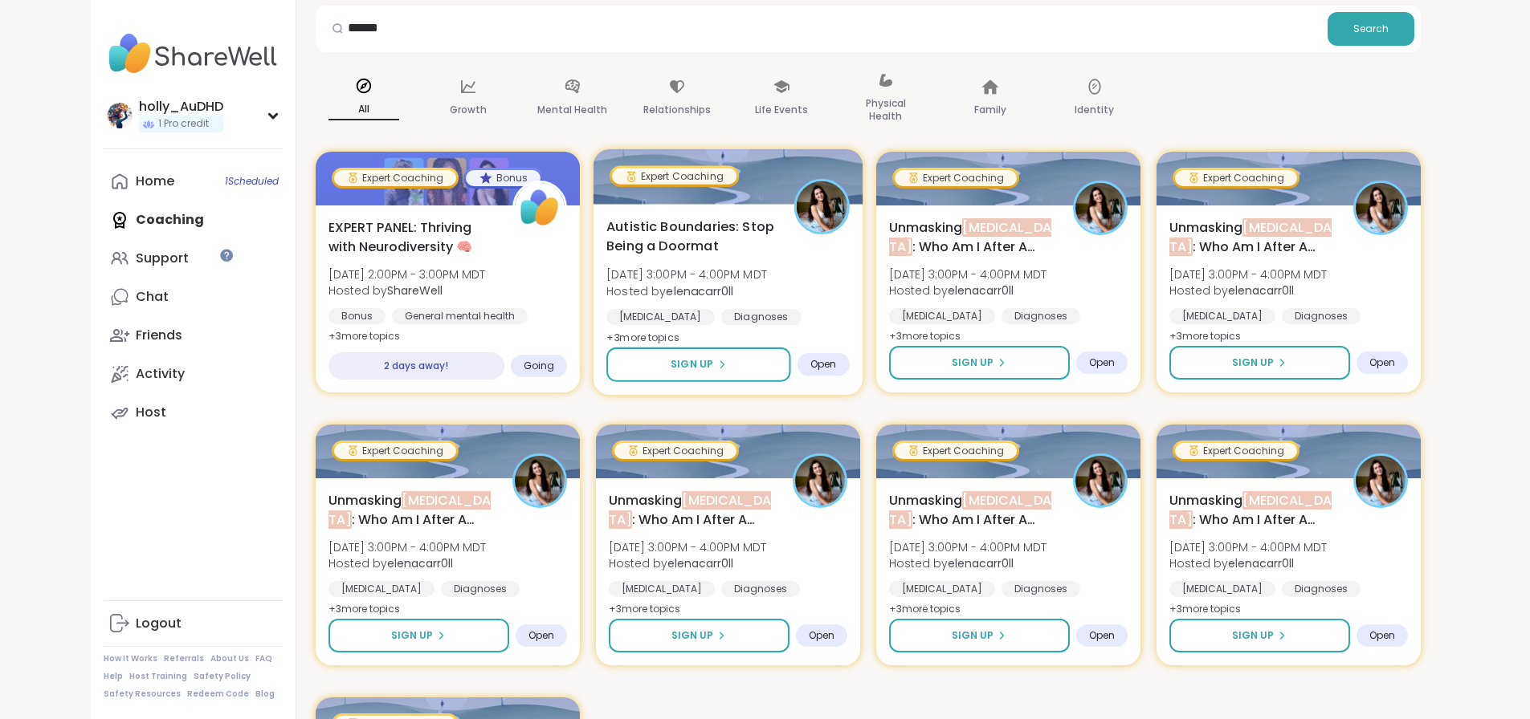
click at [665, 256] on span "Autistic Boundaries: Stop Being a Doormat" at bounding box center [690, 236] width 169 height 39
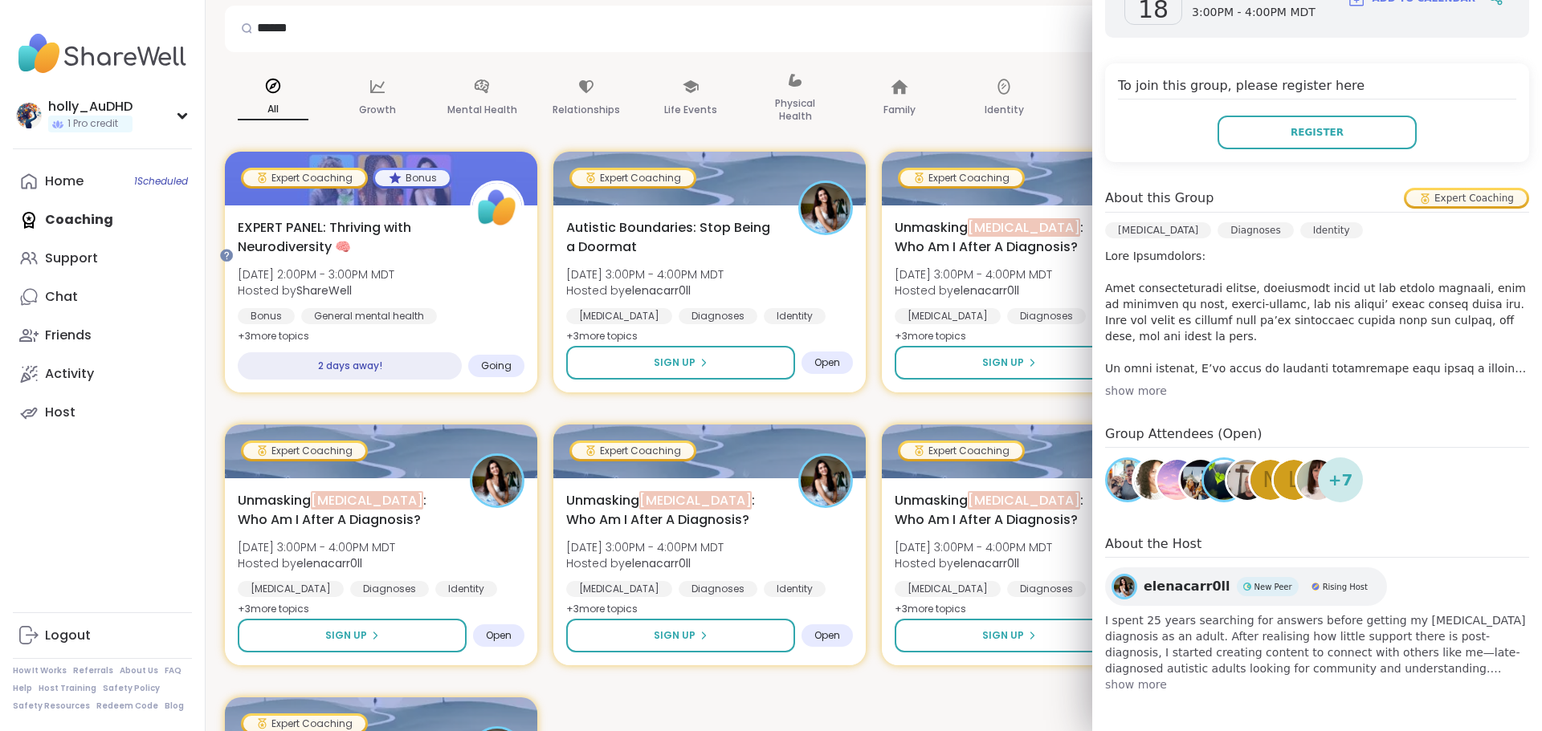
scroll to position [320, 0]
click at [1105, 377] on p at bounding box center [1317, 312] width 424 height 128
click at [1120, 399] on div "show more" at bounding box center [1317, 391] width 424 height 16
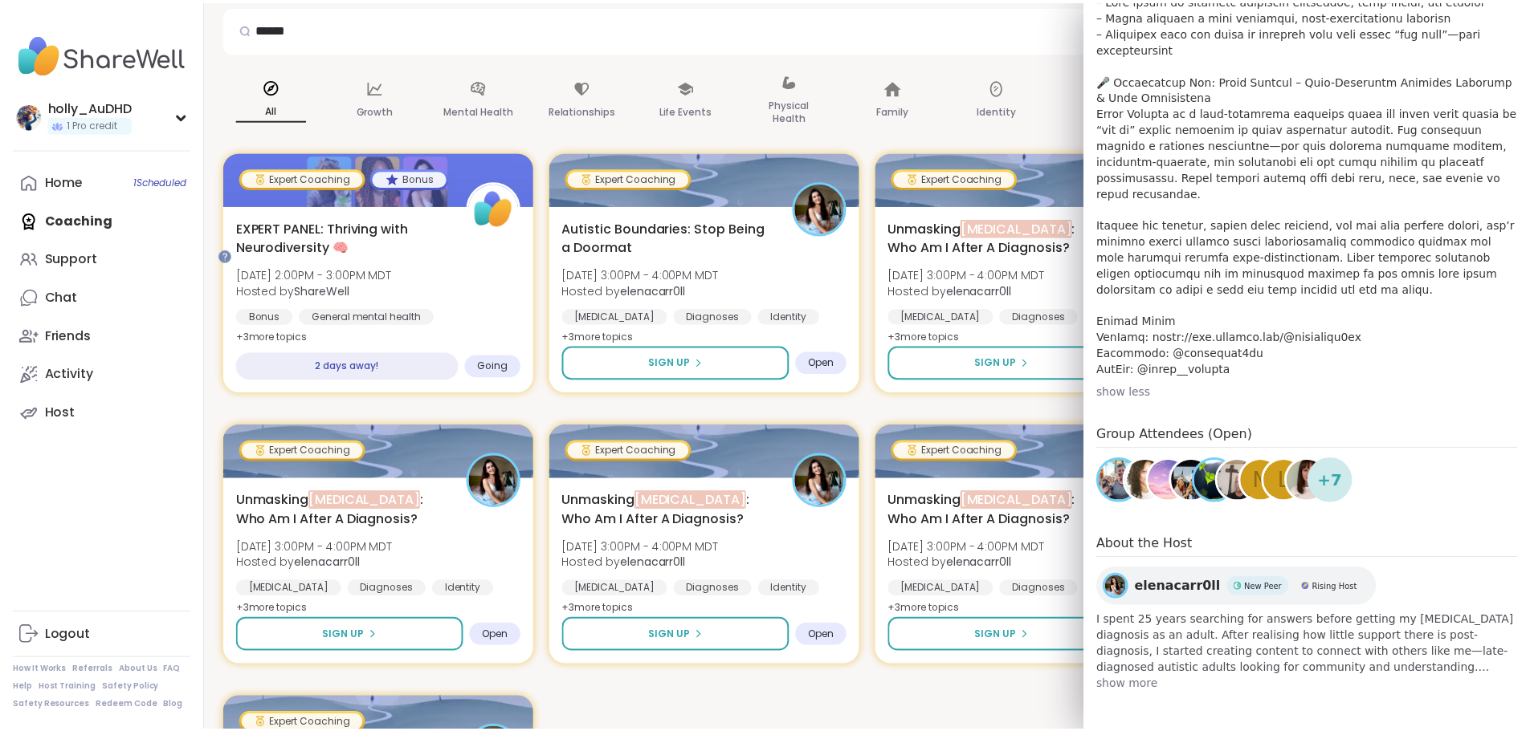
scroll to position [1346, 0]
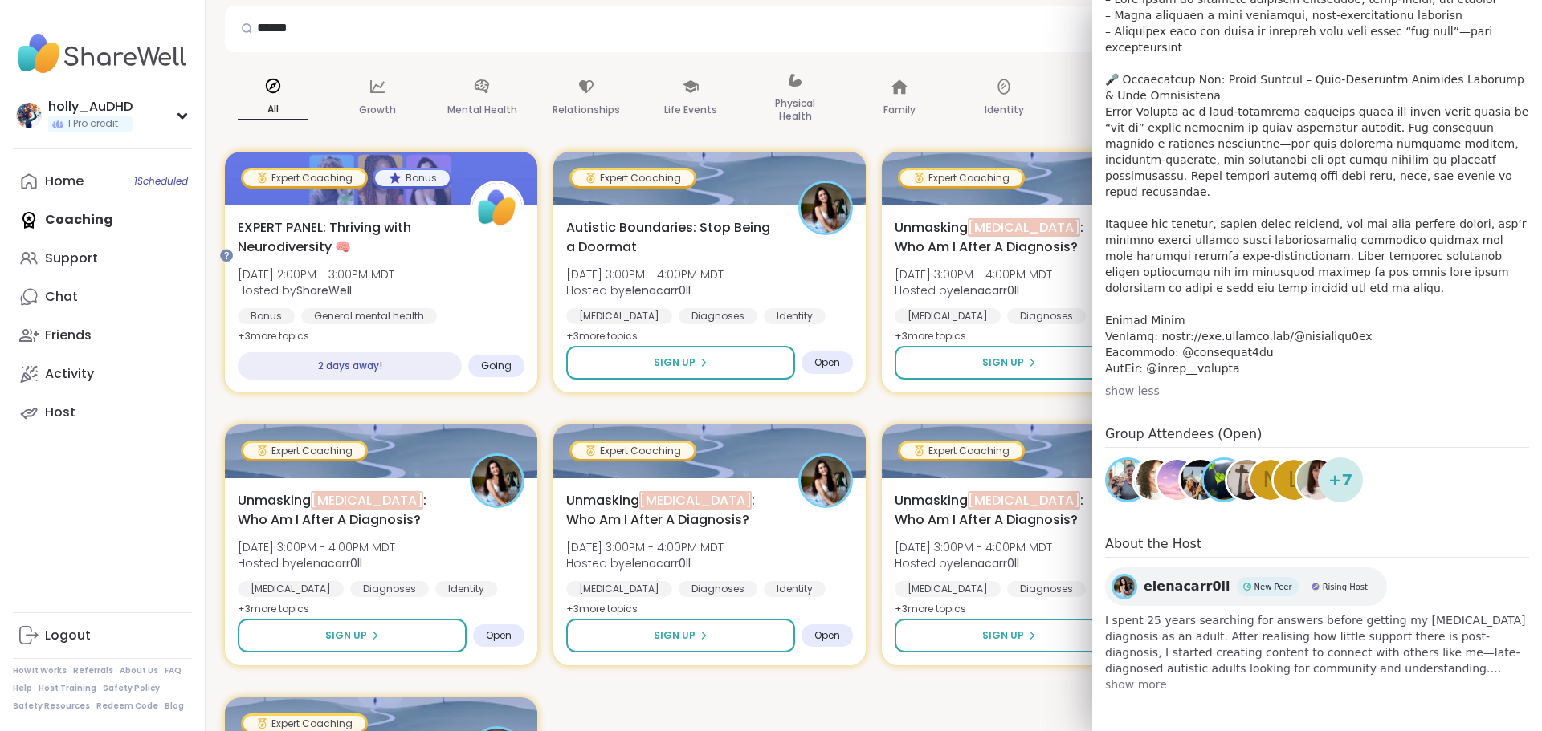
click at [828, 26] on div "Upcoming Expert Coaching Groups Learn More About Our Coaches ****** Search All …" at bounding box center [874, 427] width 1298 height 1024
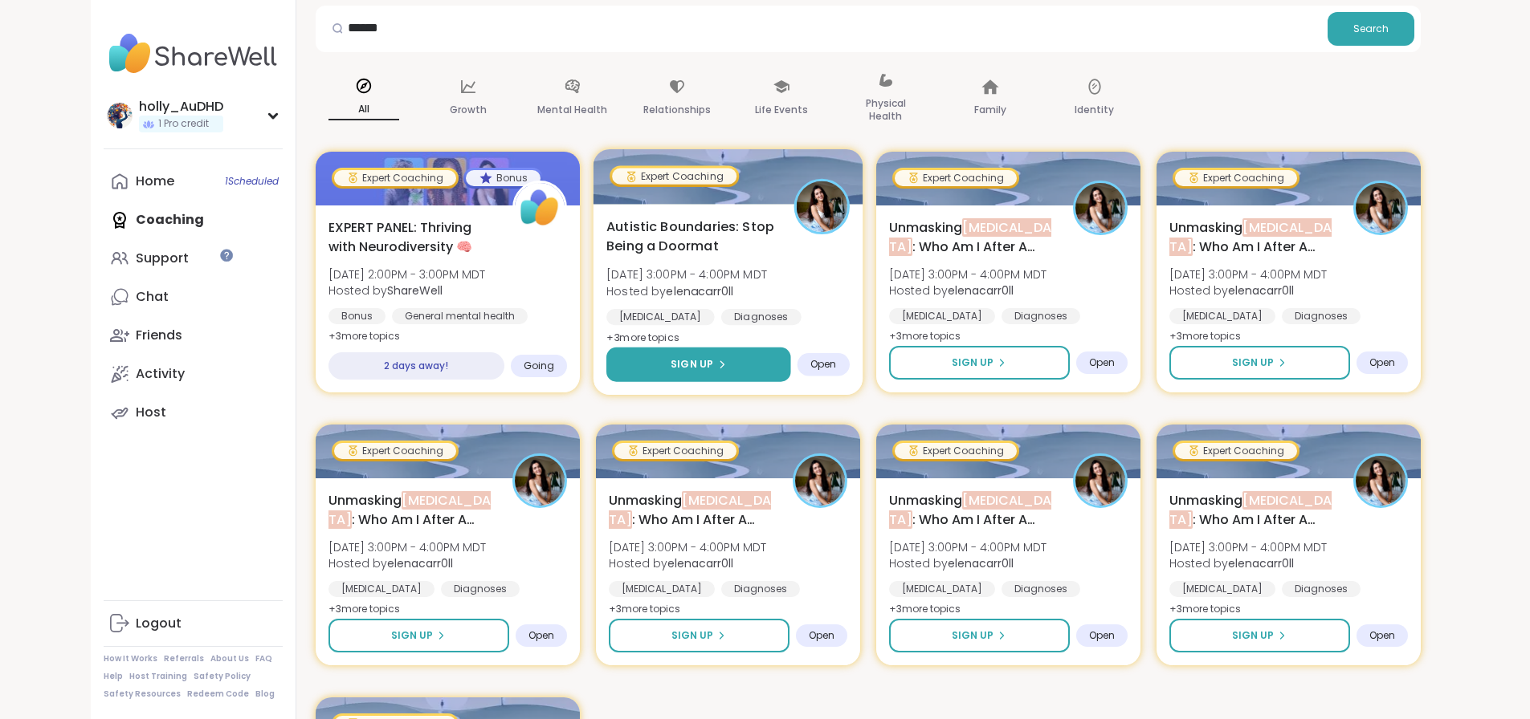
click at [711, 372] on span "Sign Up" at bounding box center [691, 364] width 43 height 14
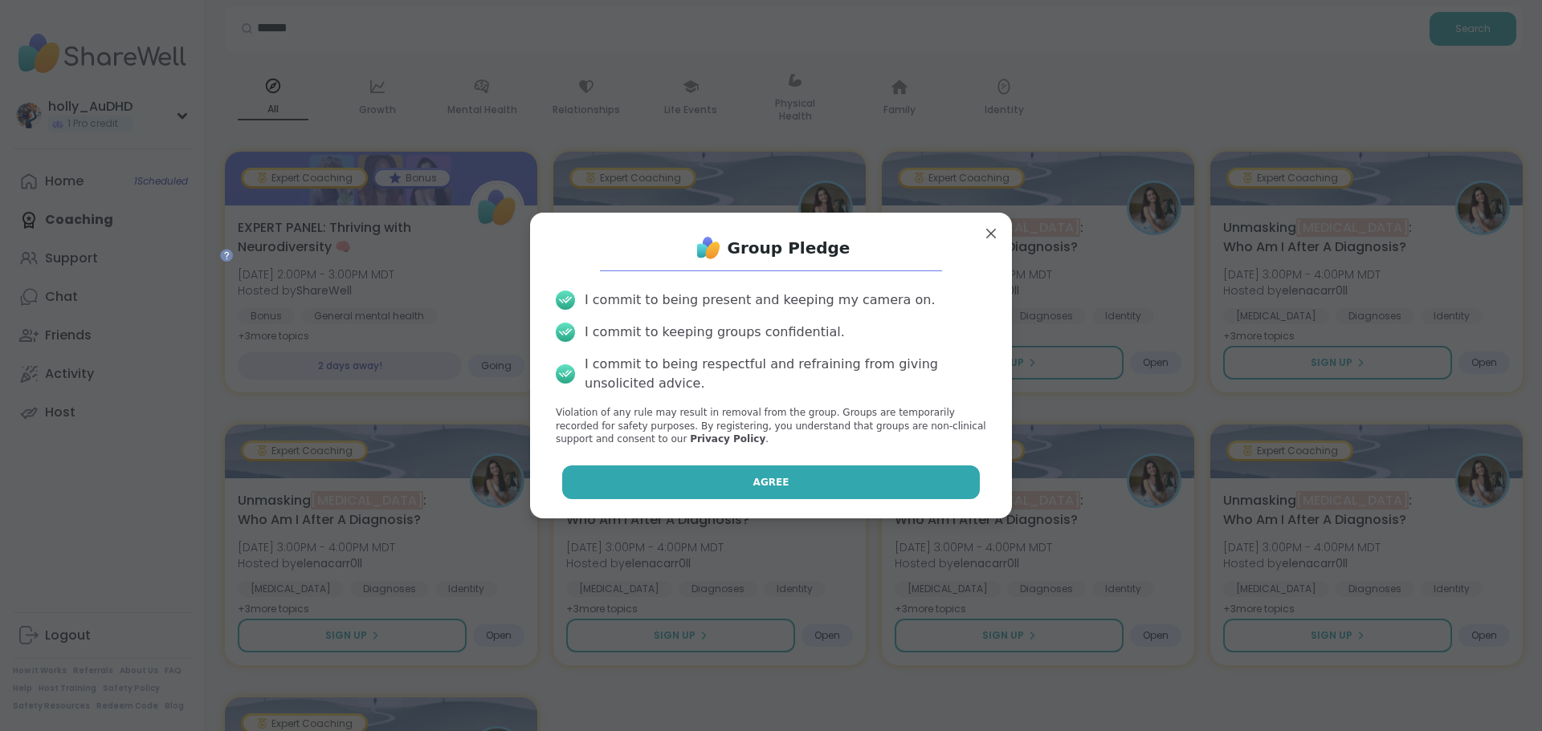
click at [738, 499] on button "Agree" at bounding box center [771, 483] width 418 height 34
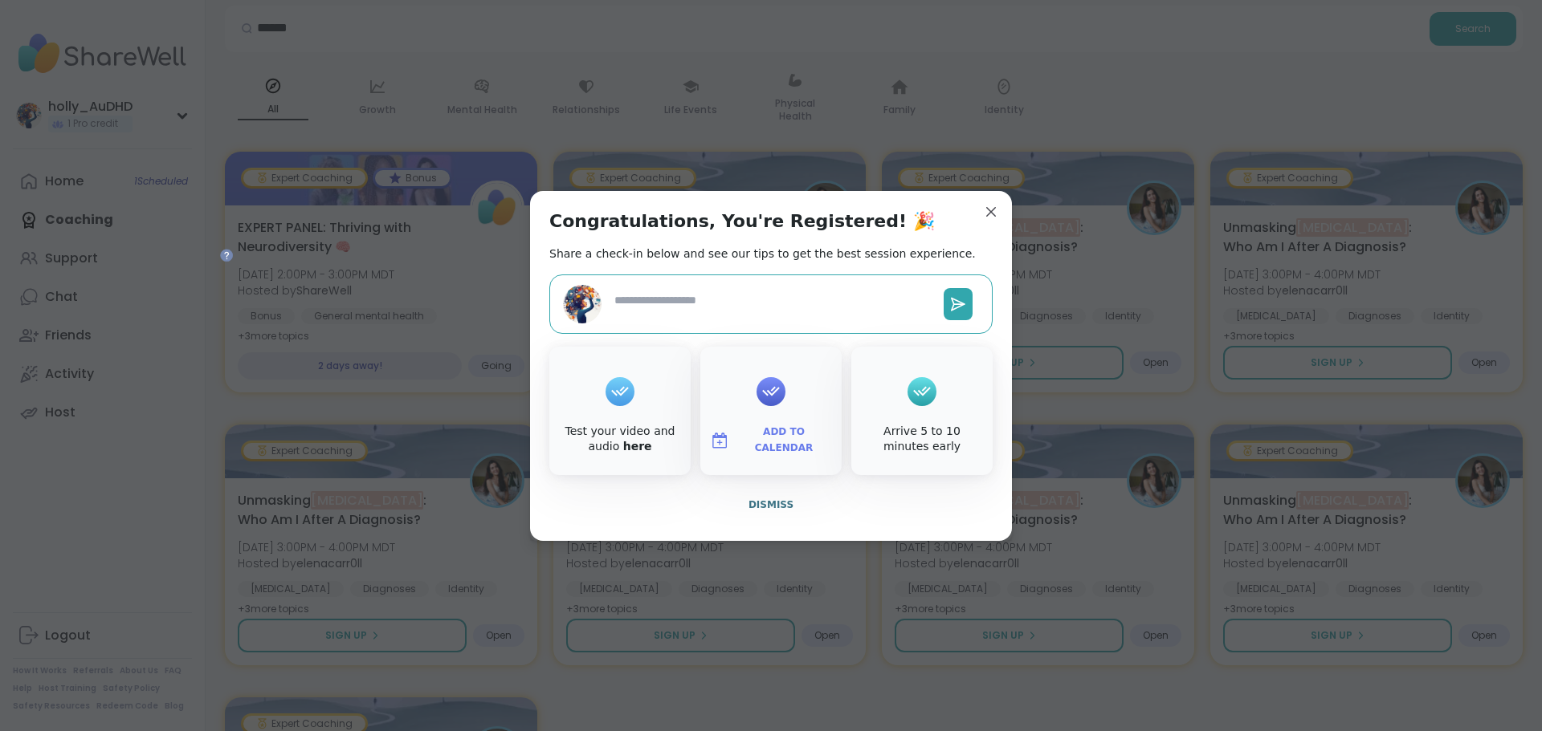
type textarea "*"
click at [761, 456] on span "Add to Calendar" at bounding box center [783, 440] width 96 height 31
click at [752, 280] on button "Google Calendar" at bounding box center [771, 294] width 122 height 35
drag, startPoint x: 981, startPoint y: 165, endPoint x: 992, endPoint y: 155, distance: 14.8
